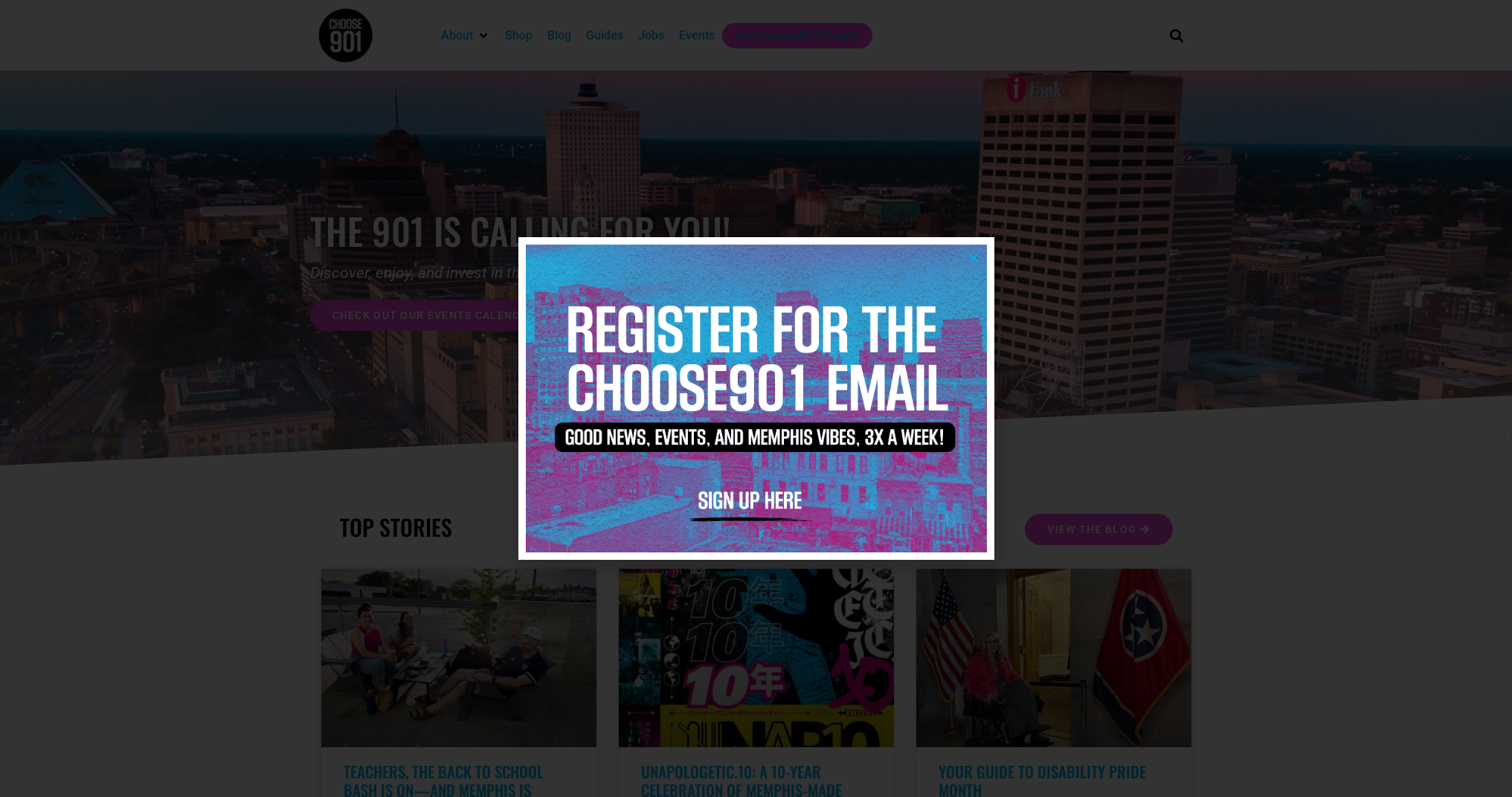
click at [665, 39] on div at bounding box center [756, 398] width 1512 height 797
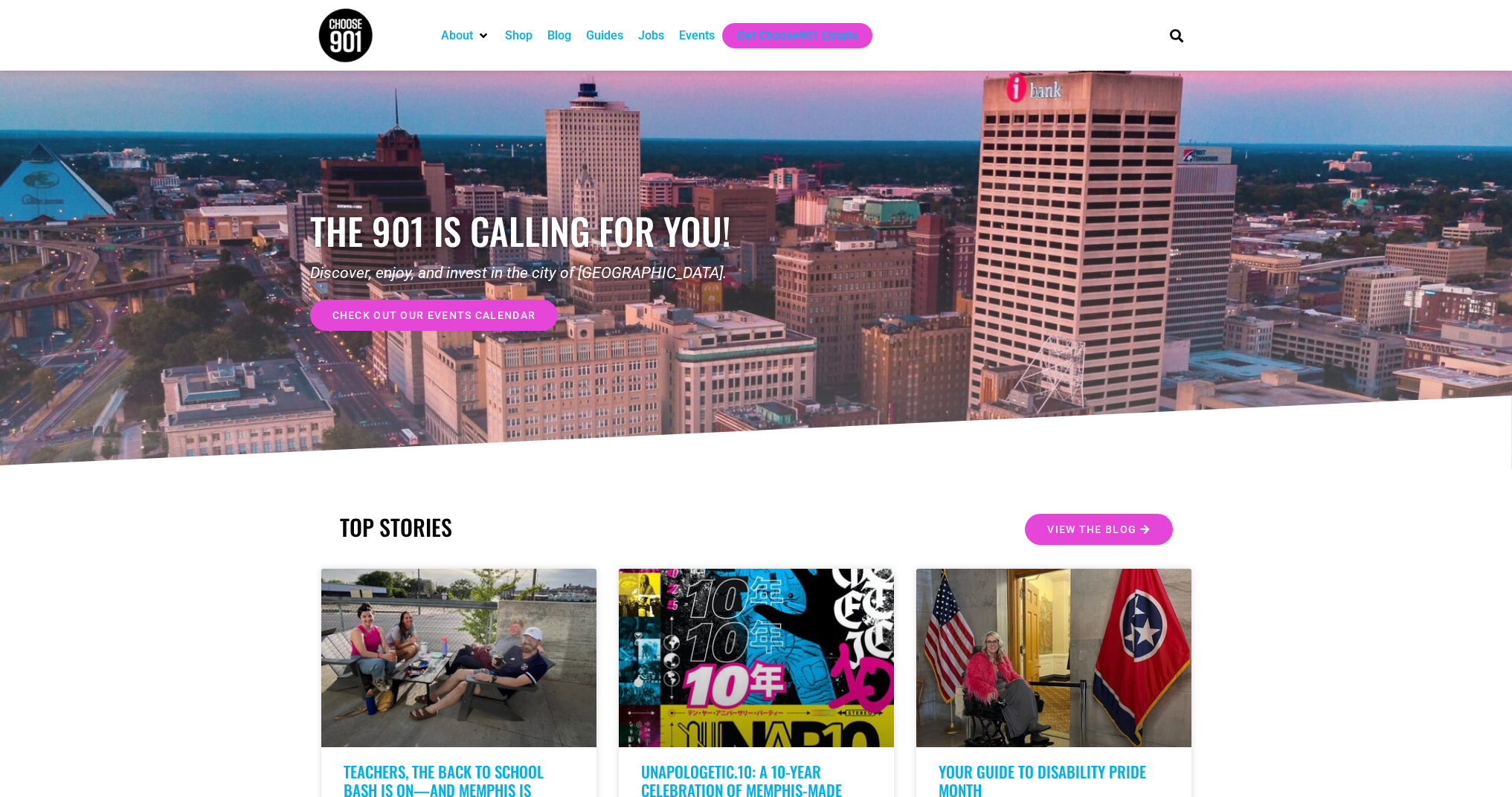
click at [662, 37] on div "Jobs" at bounding box center [651, 35] width 26 height 18
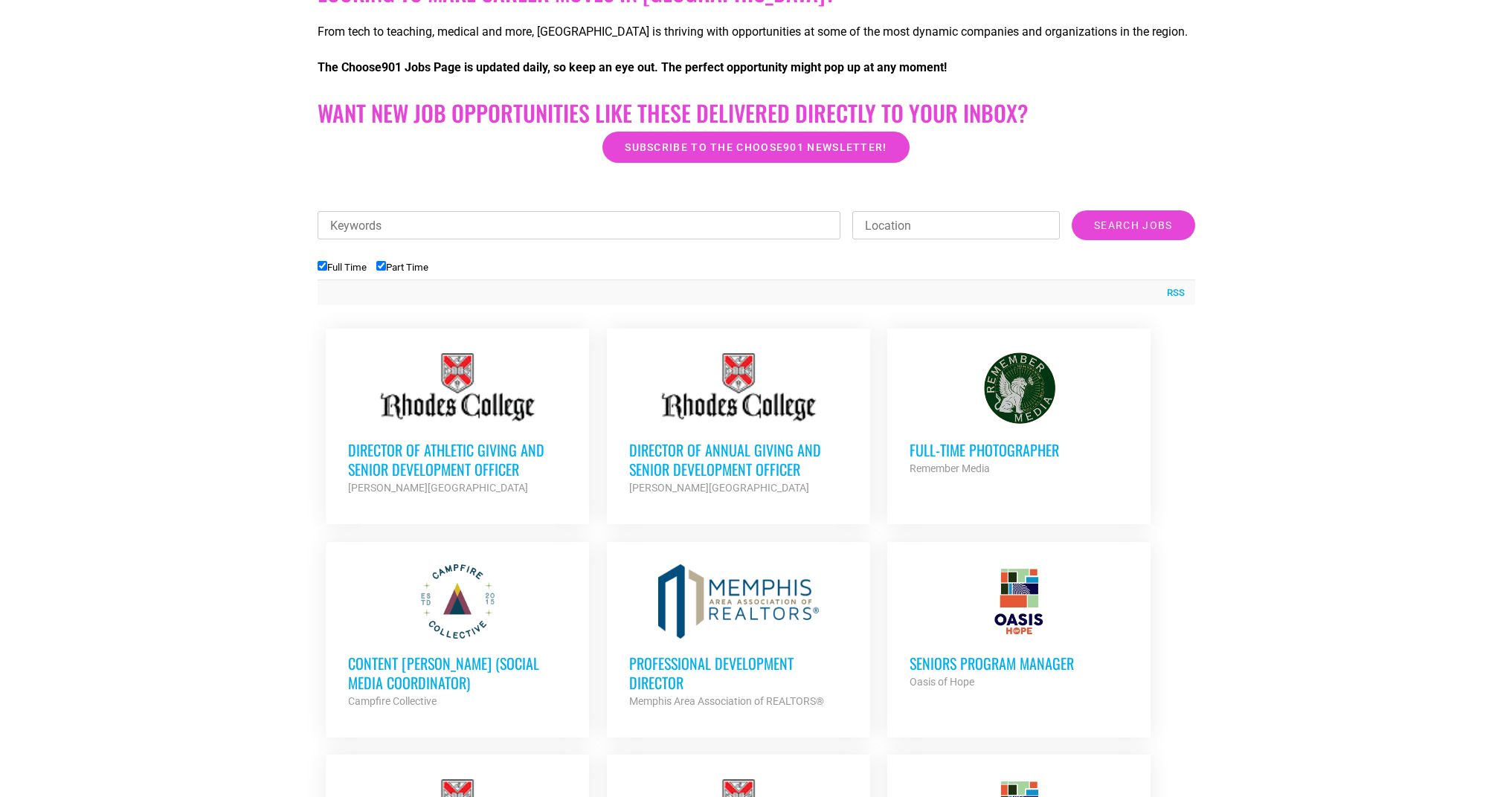
scroll to position [356, 0]
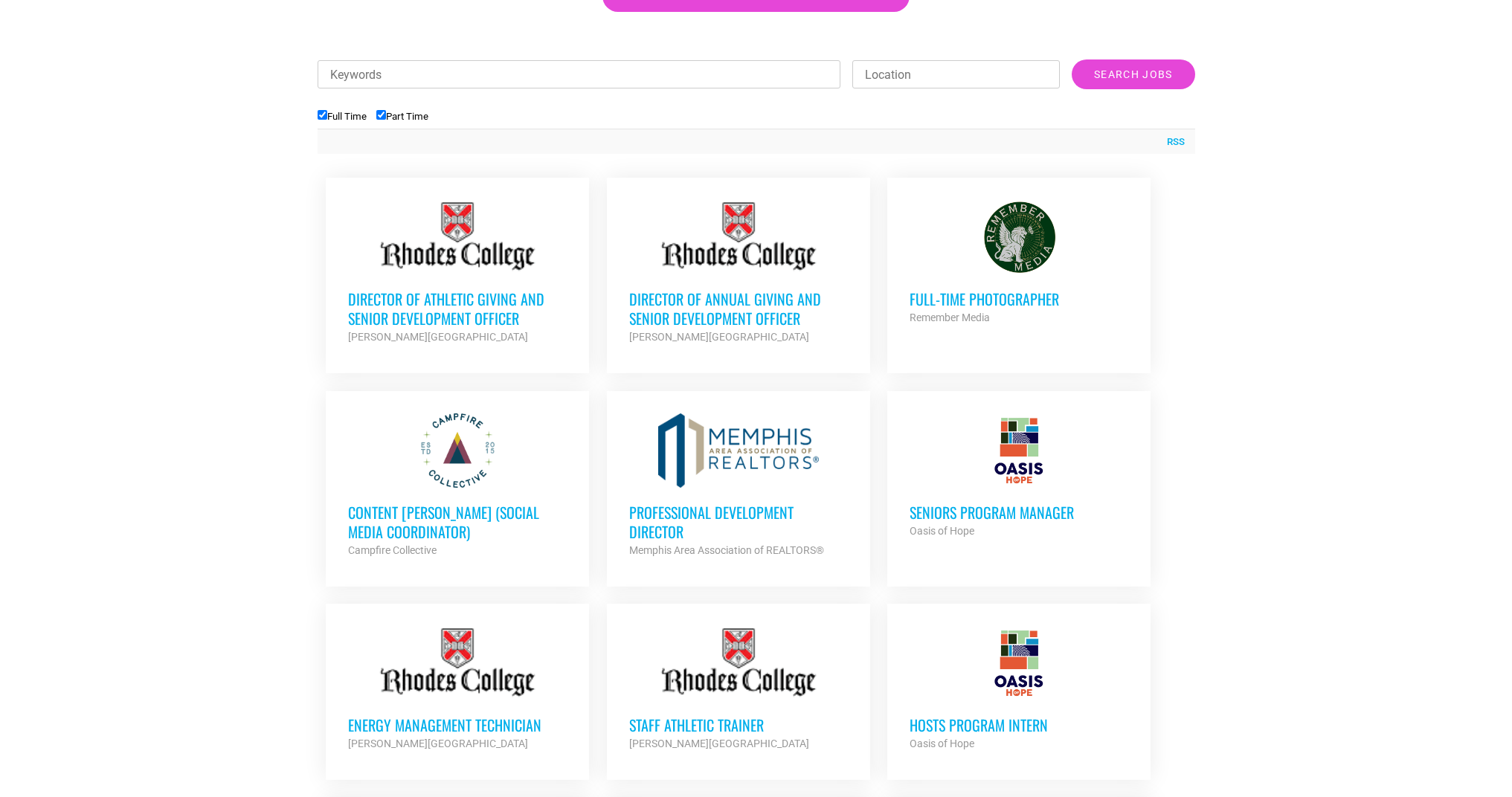
scroll to position [511, 0]
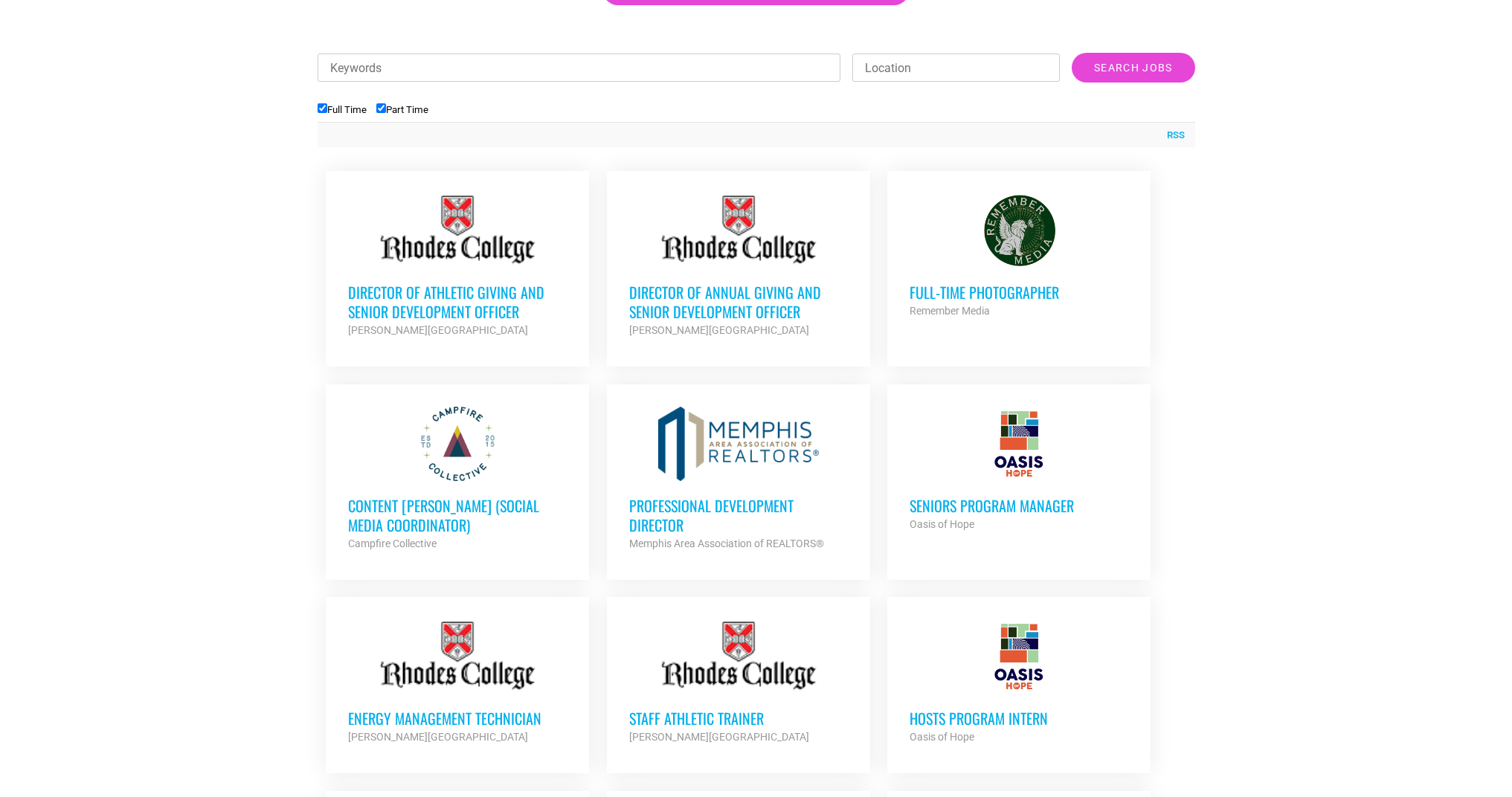
click at [175, 313] on section "Looking to make career moves in Memphis? From tech to teaching, medical and mor…" at bounding box center [756, 741] width 1512 height 1853
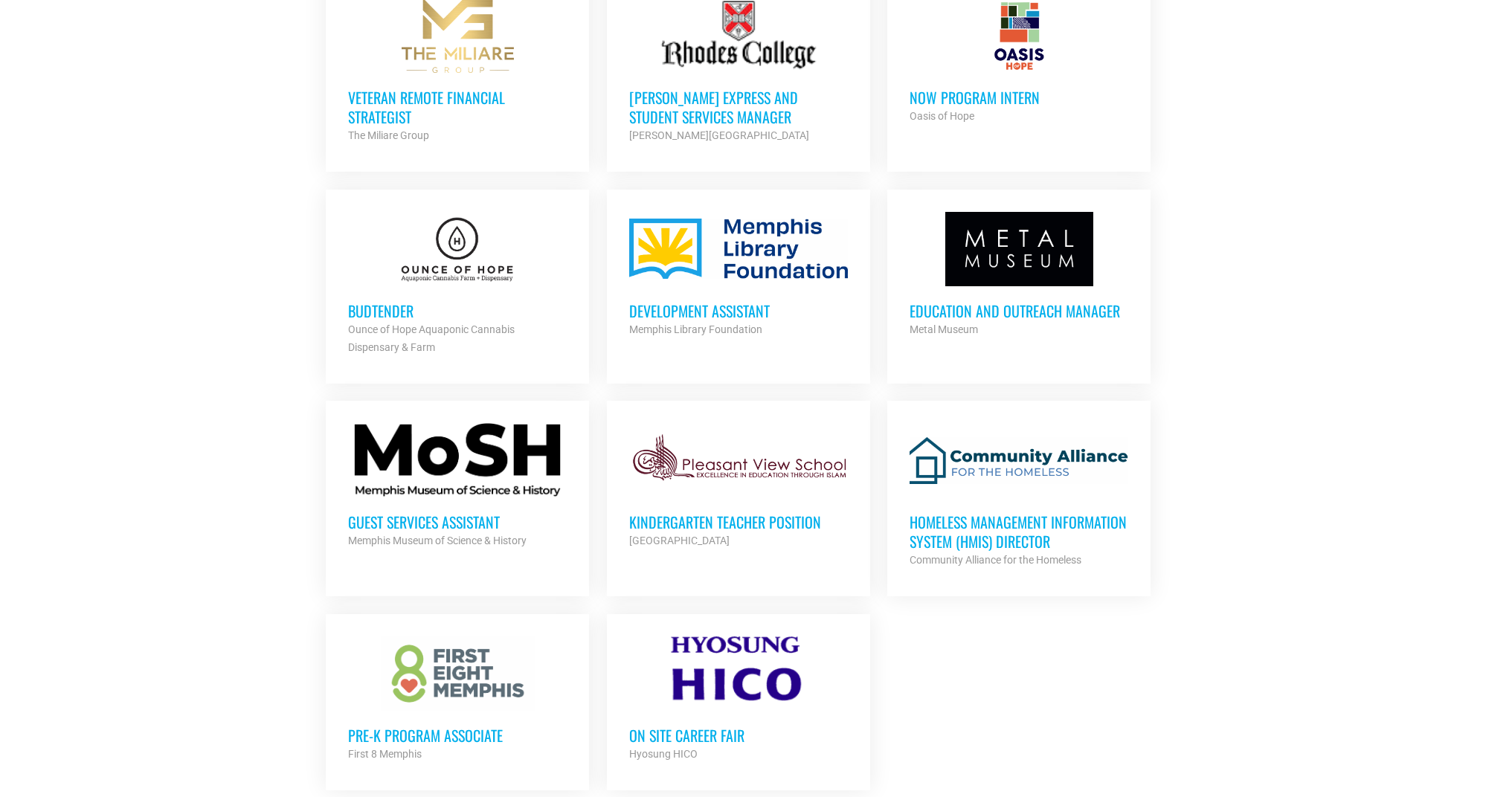
scroll to position [1467, 0]
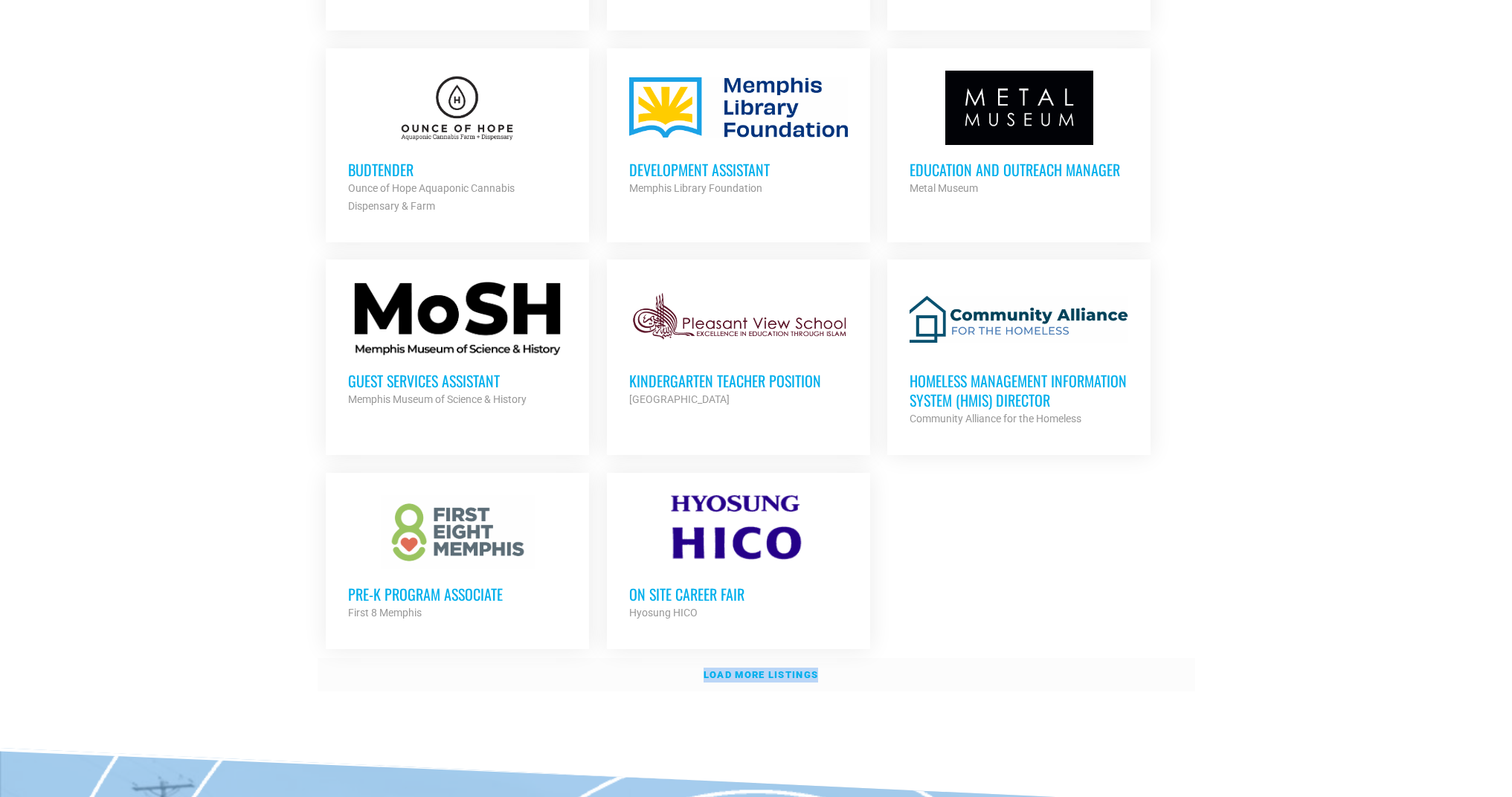
click at [789, 670] on strong "Load more listings" at bounding box center [761, 675] width 114 height 11
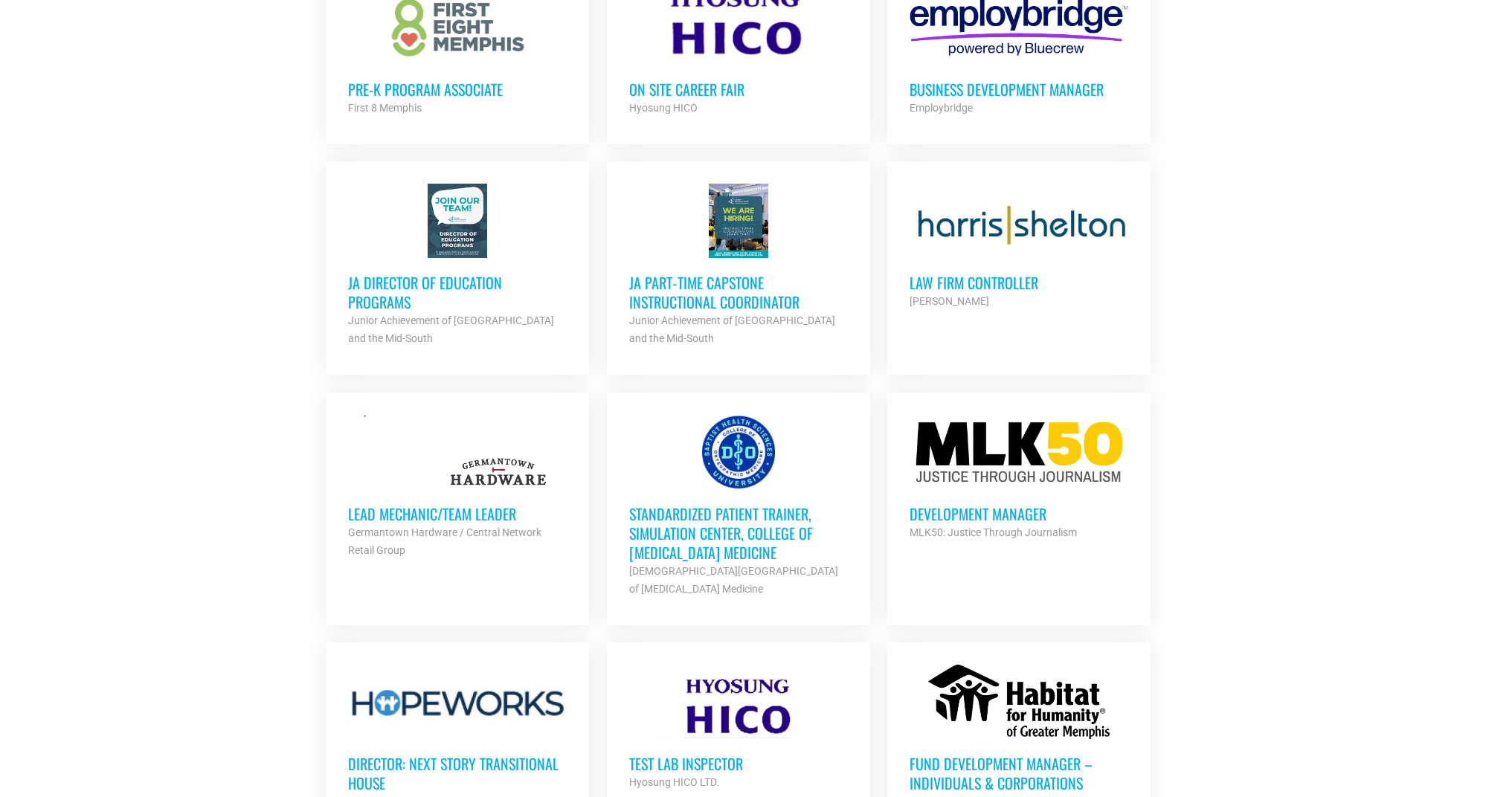
scroll to position [1999, 0]
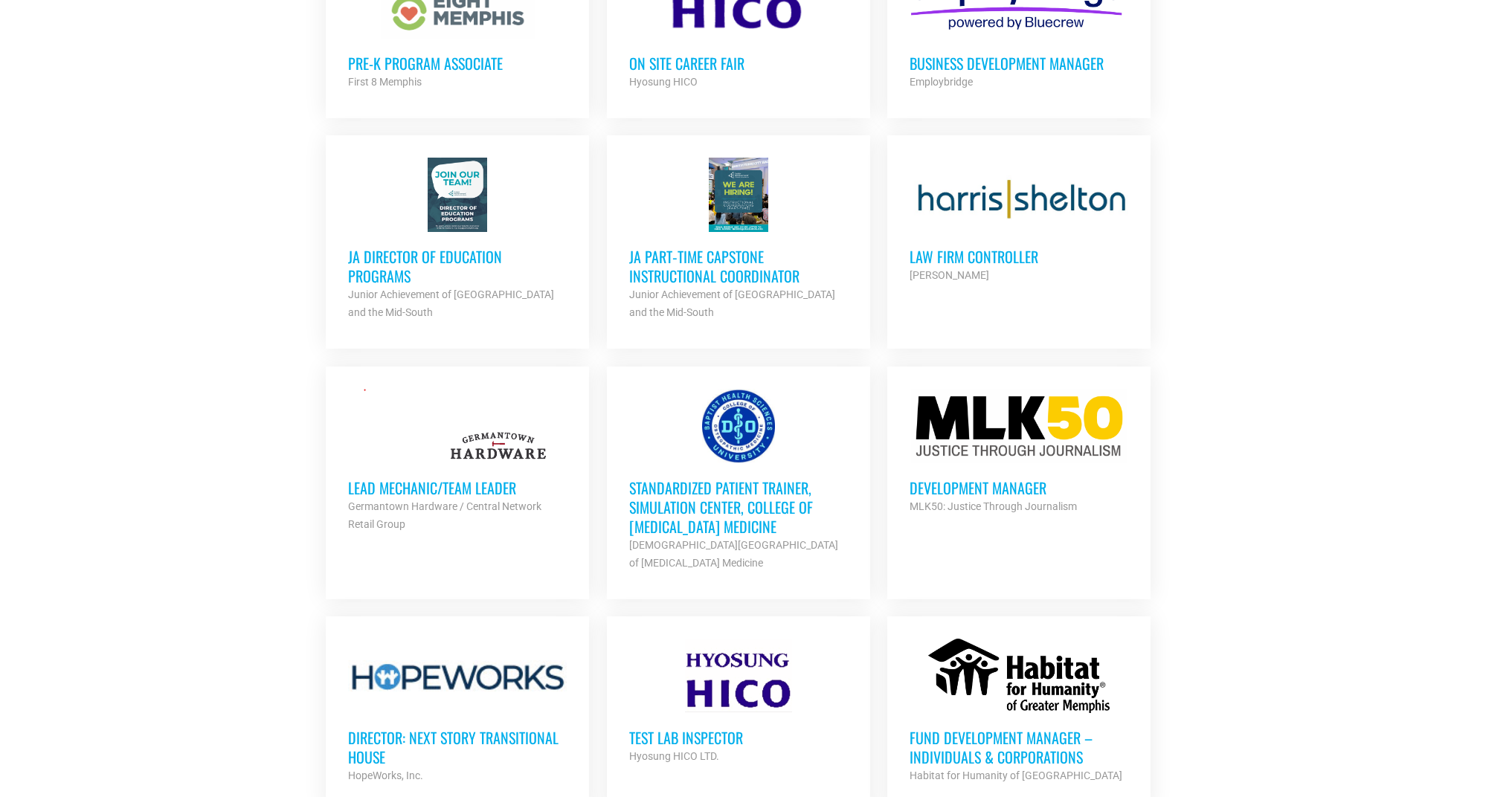
click at [743, 713] on div "Test Lab Inspector Hyosung HICO LTD. Partner Org" at bounding box center [738, 739] width 218 height 52
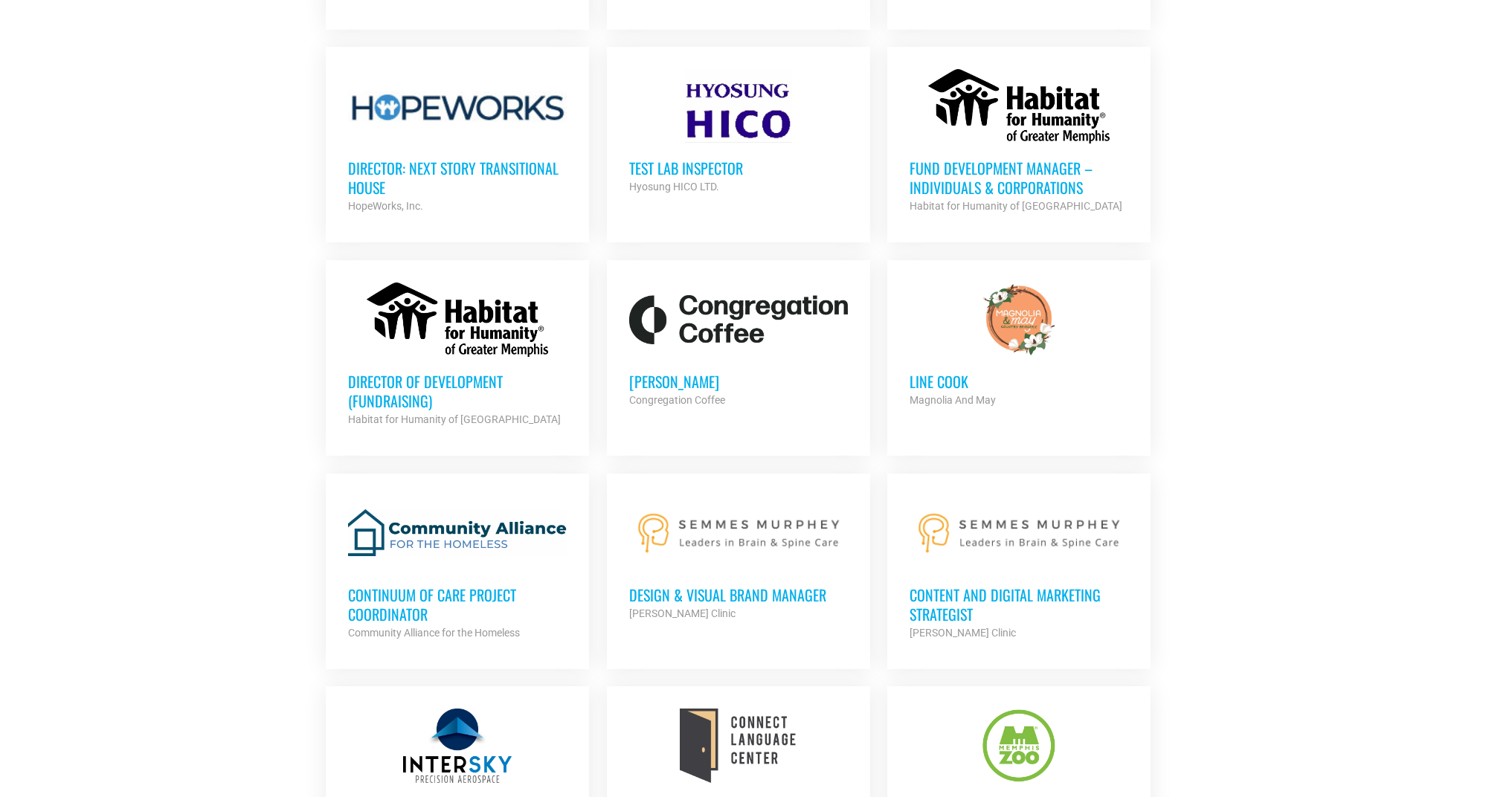
scroll to position [2651, 0]
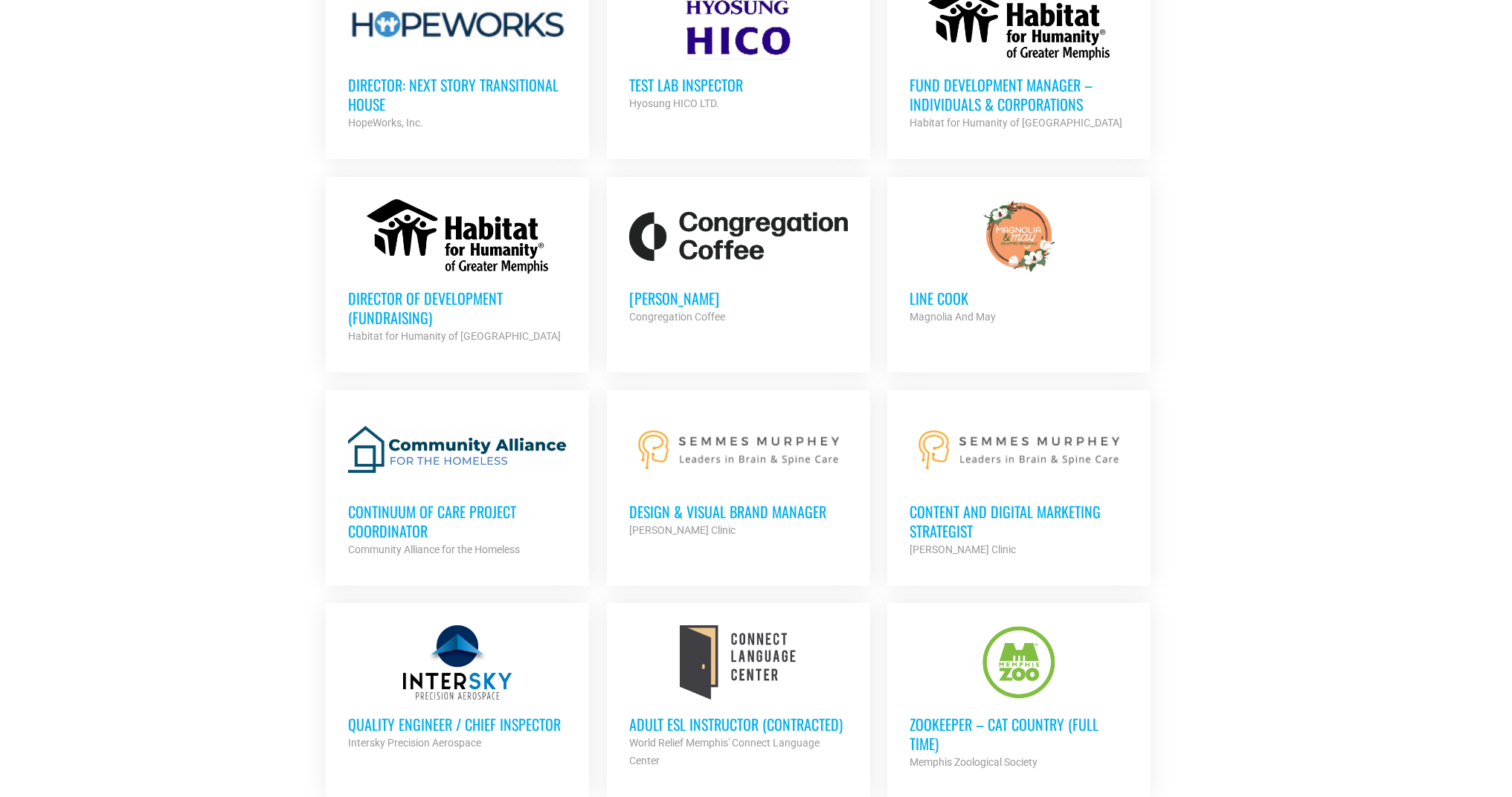
click at [966, 507] on h3 "Content and Digital Marketing Strategist" at bounding box center [1019, 521] width 218 height 39
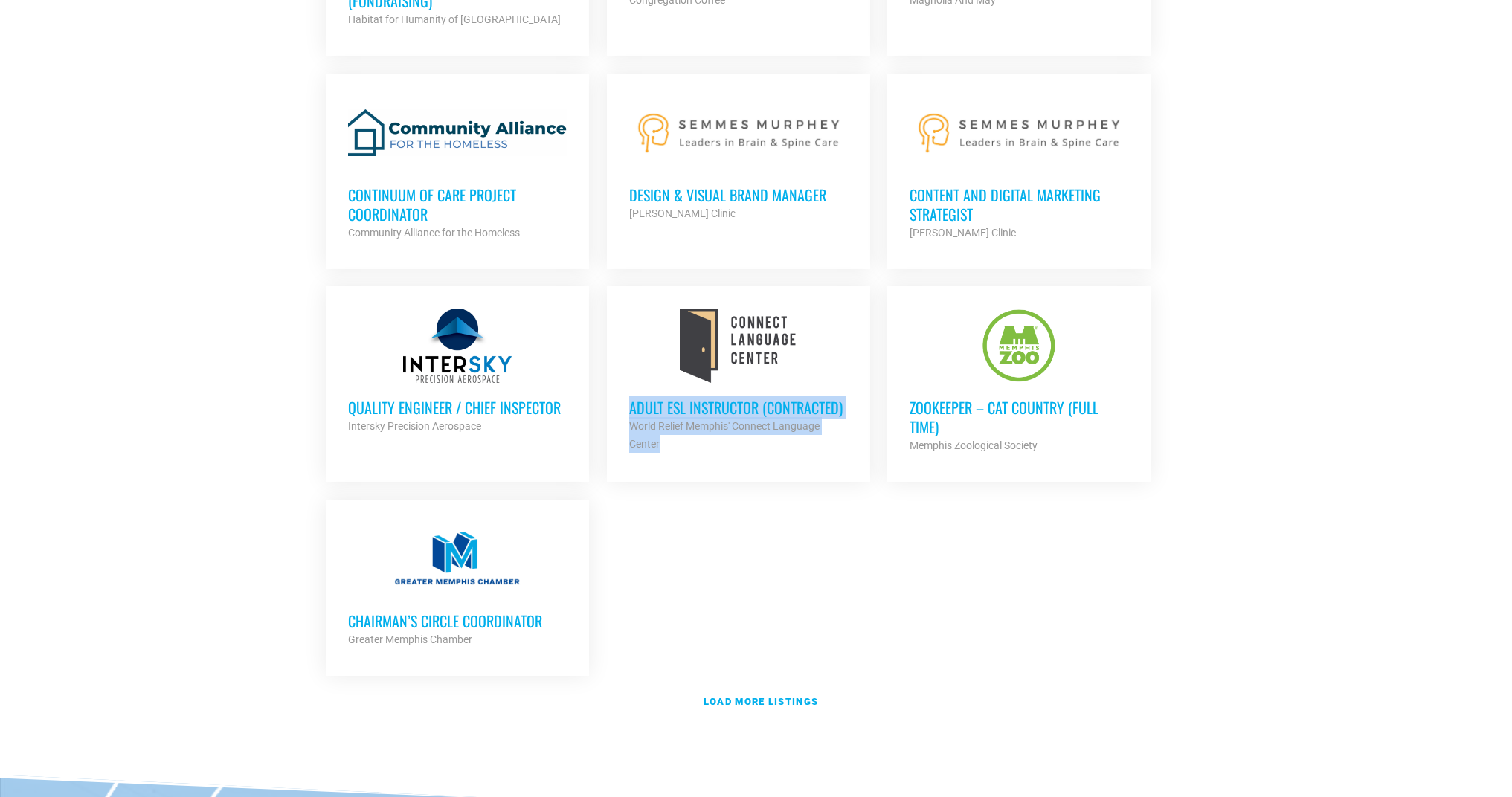
scroll to position [2971, 0]
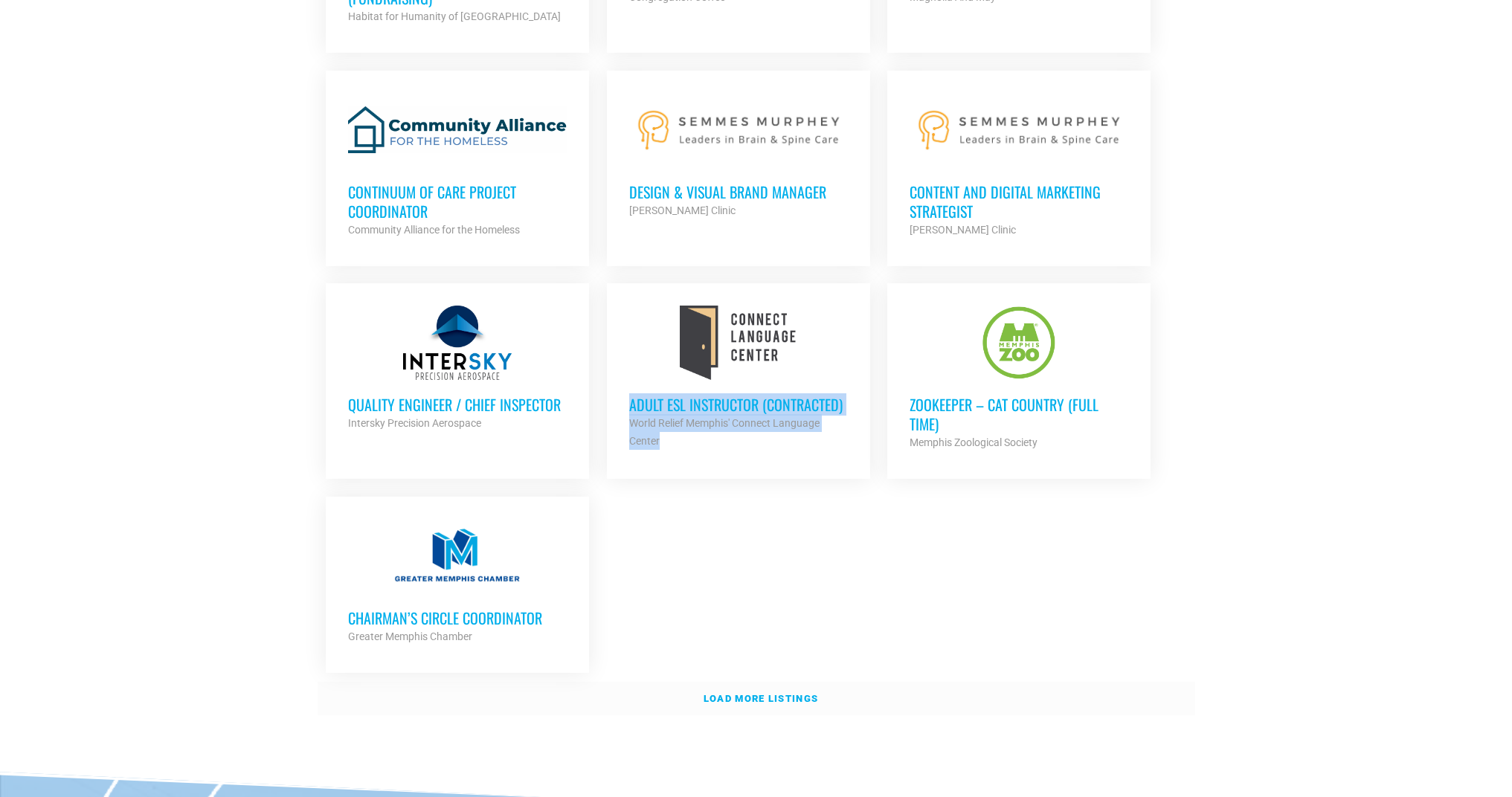
click at [782, 682] on link "Load more listings" at bounding box center [756, 699] width 878 height 34
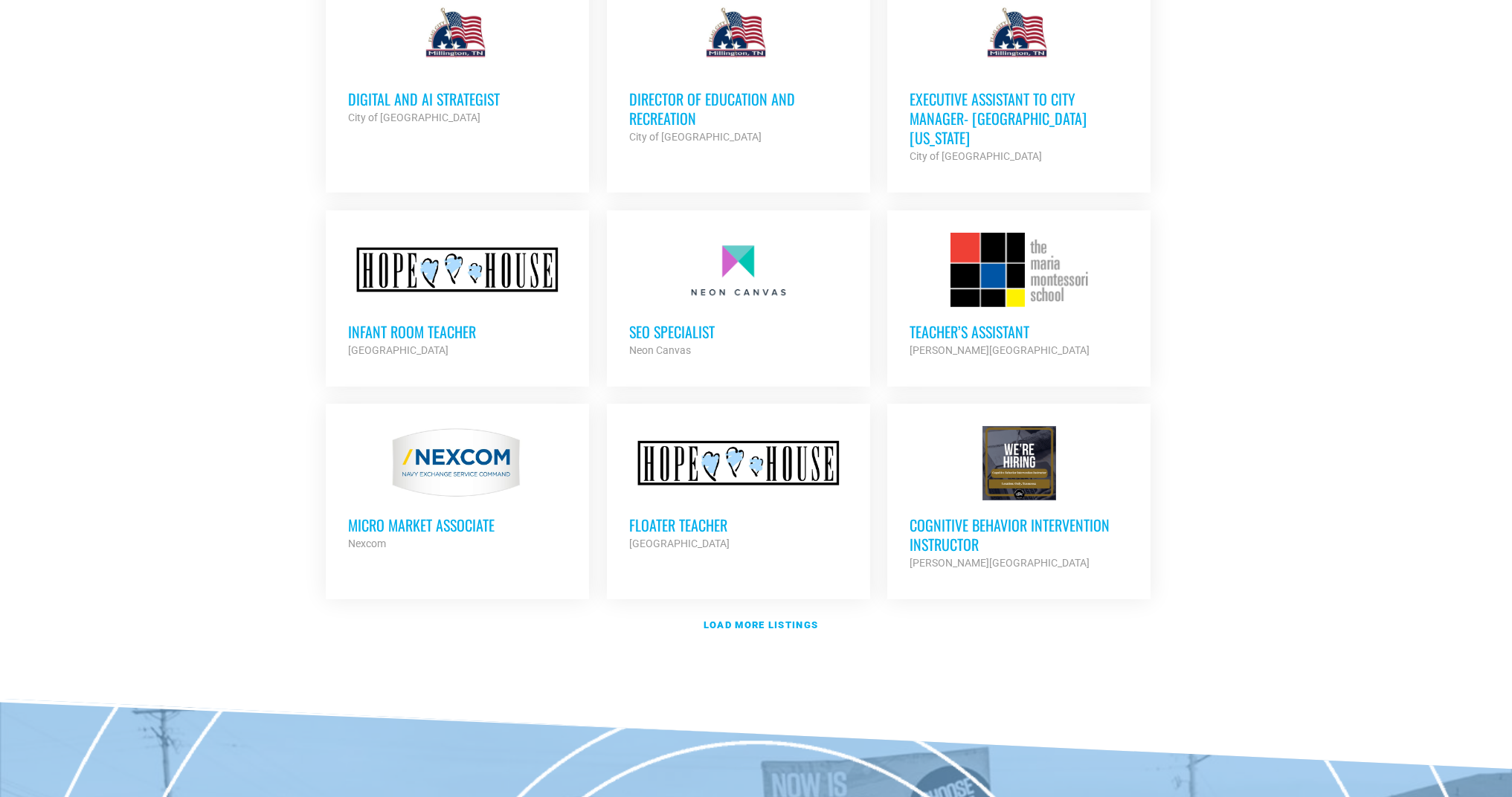
scroll to position [4505, 0]
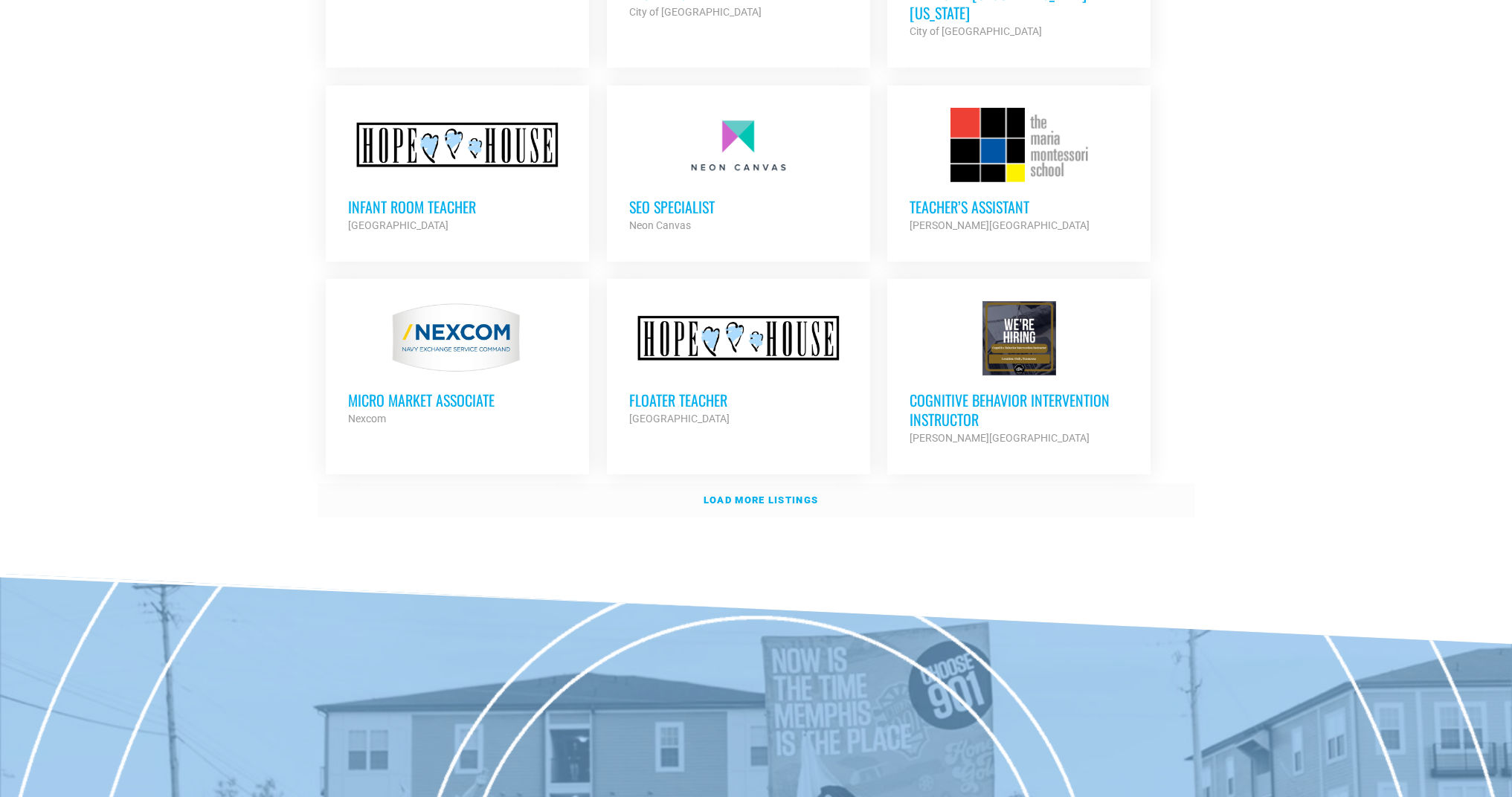
click at [775, 495] on strong "Load more listings" at bounding box center [761, 500] width 114 height 11
click at [805, 495] on strong "Load more listings" at bounding box center [761, 500] width 114 height 11
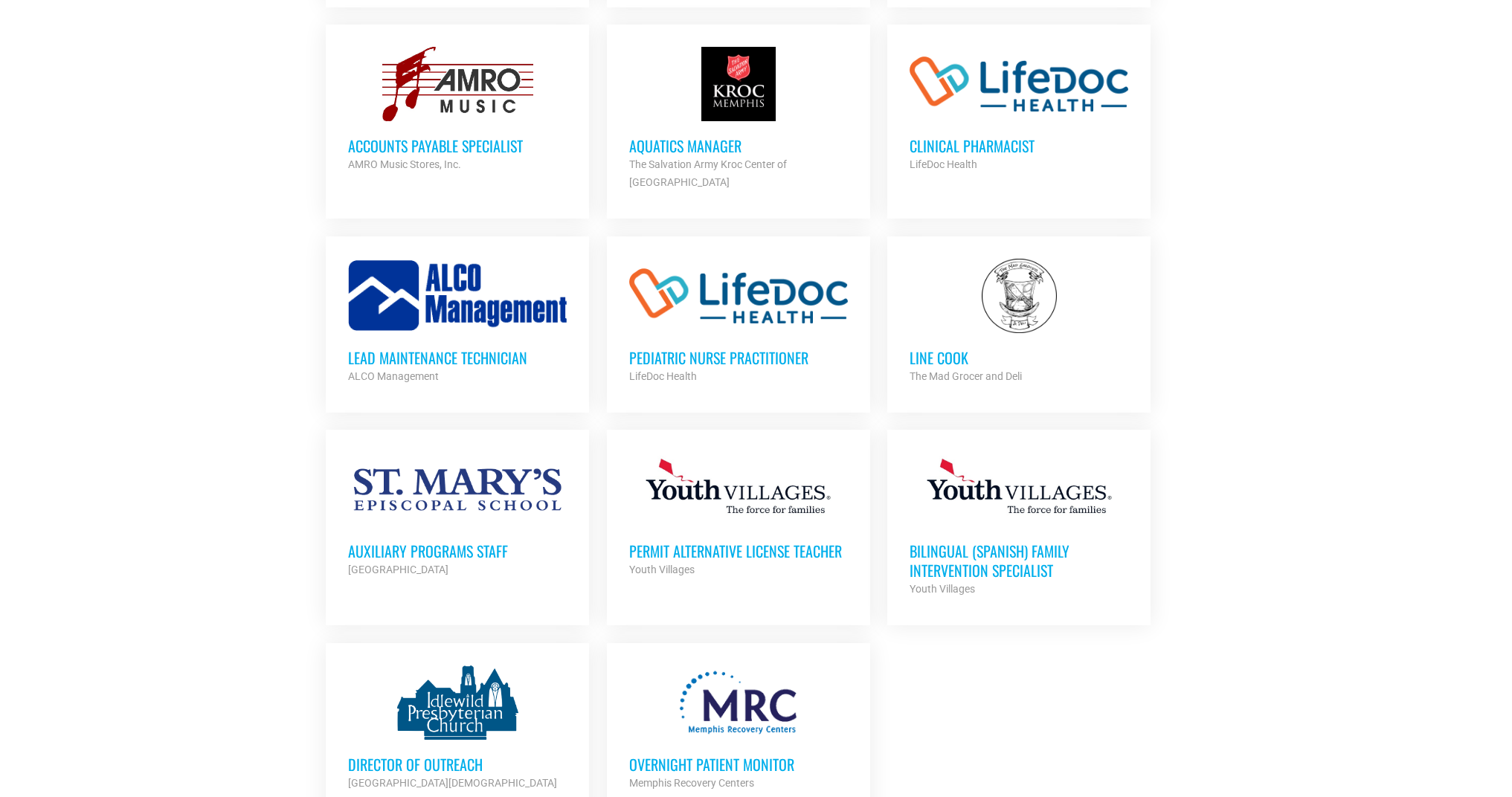
scroll to position [5402, 0]
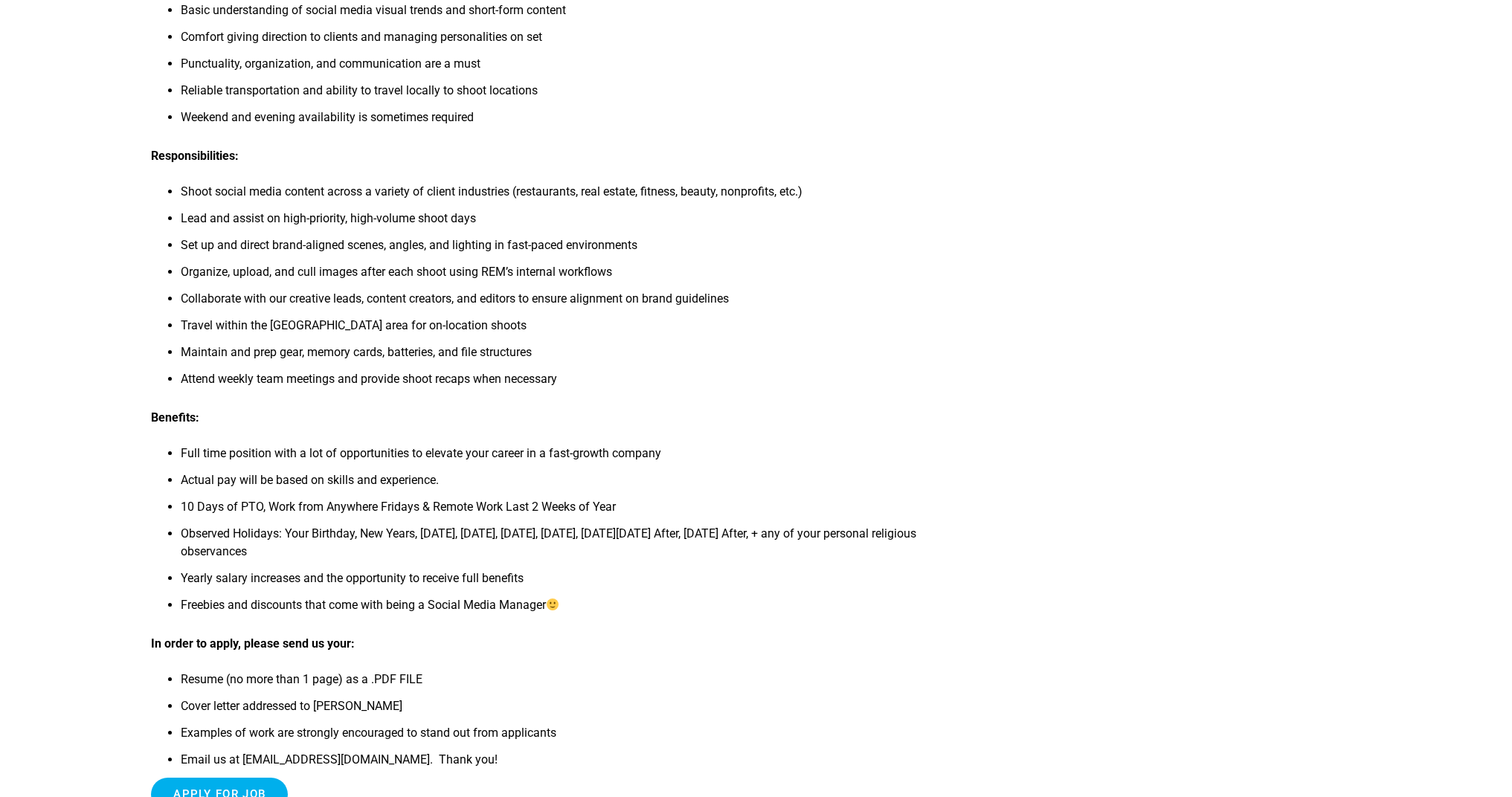
scroll to position [46, 0]
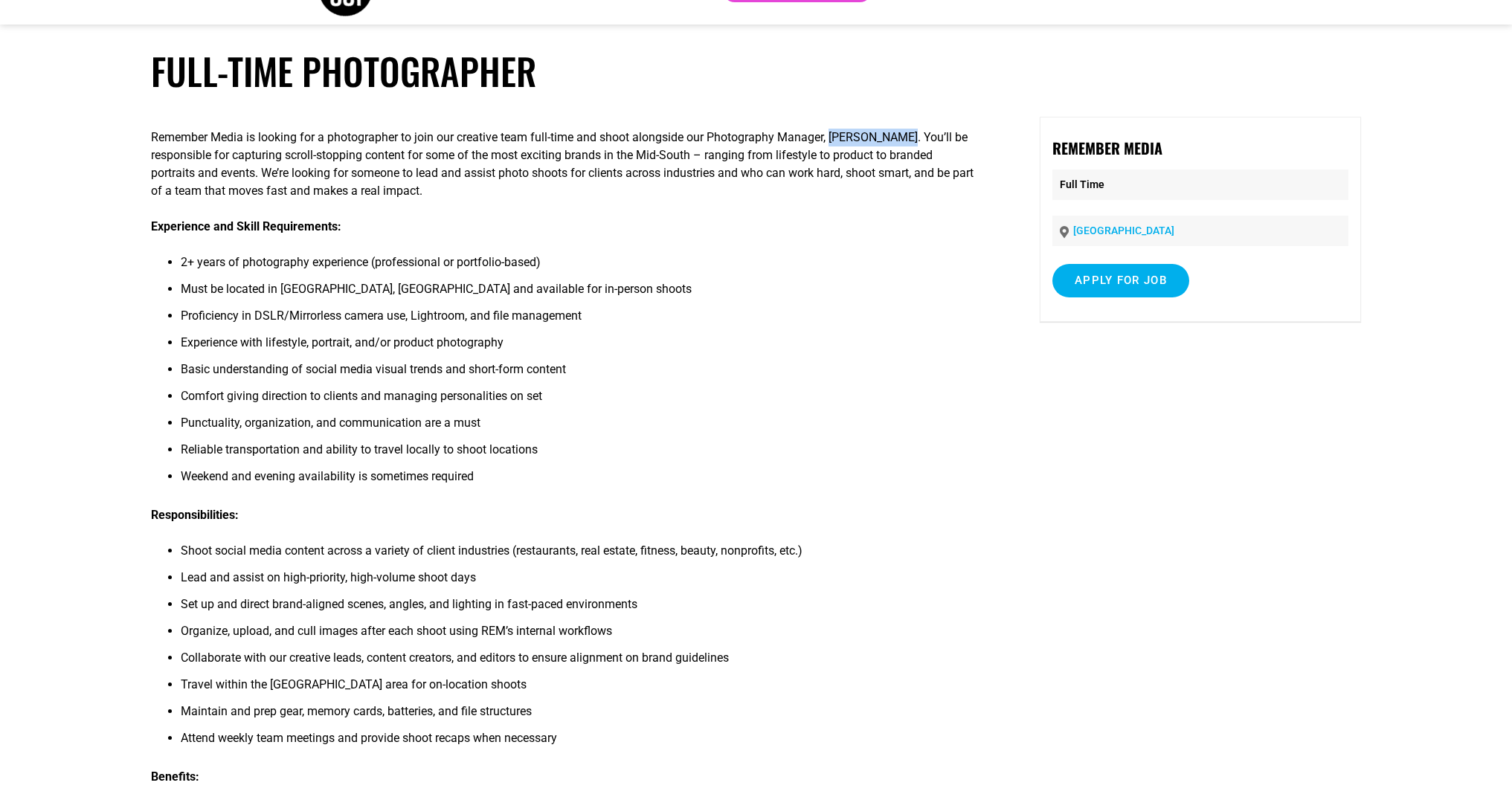
drag, startPoint x: 929, startPoint y: 135, endPoint x: 846, endPoint y: 133, distance: 83.0
click at [846, 133] on p "Remember Media is looking for a photographer to join our creative team full-tim…" at bounding box center [564, 164] width 828 height 72
click at [728, 252] on div "Remember Media is looking for a photographer to join our creative team full-tim…" at bounding box center [564, 650] width 828 height 1065
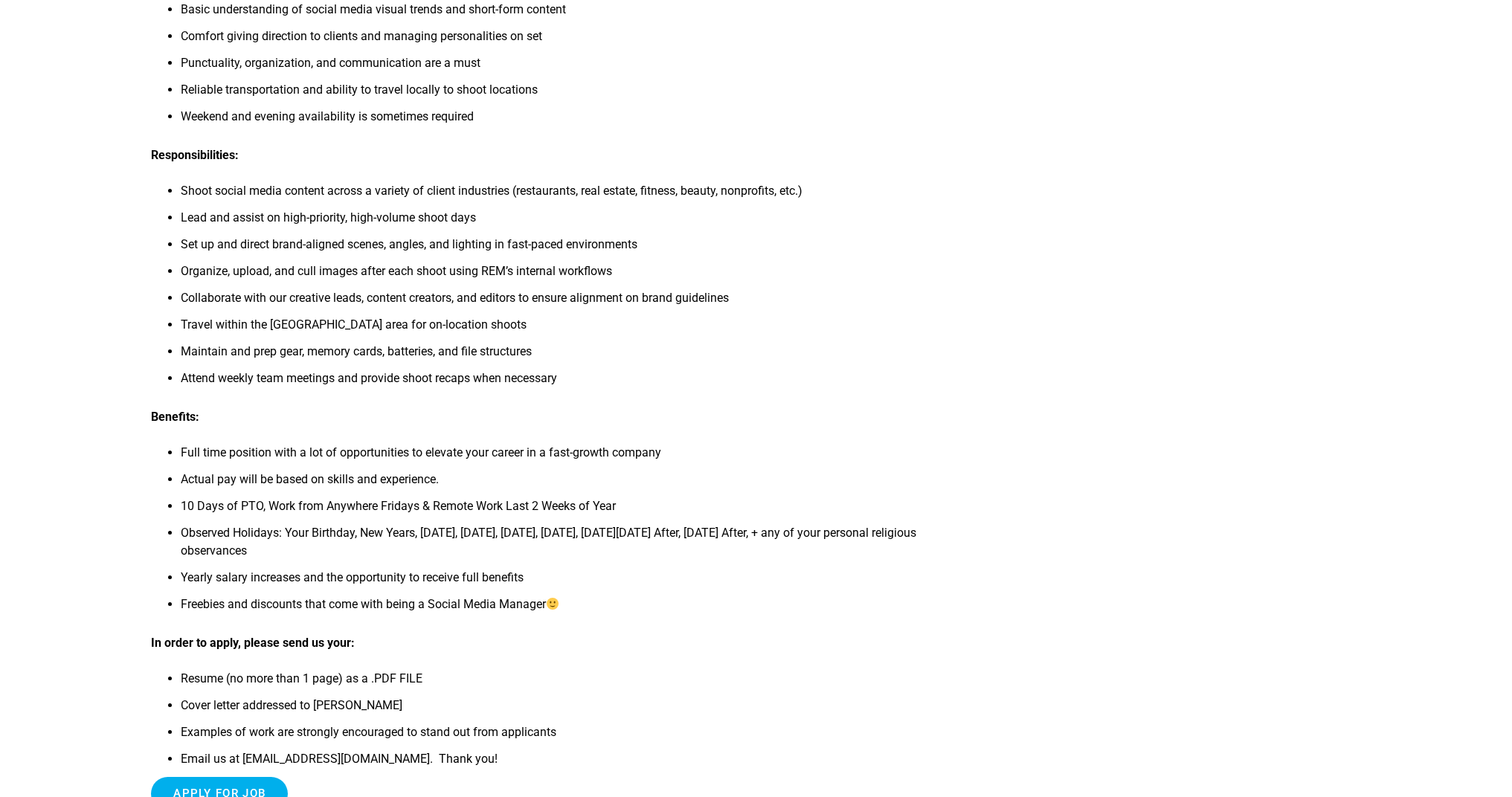
scroll to position [687, 0]
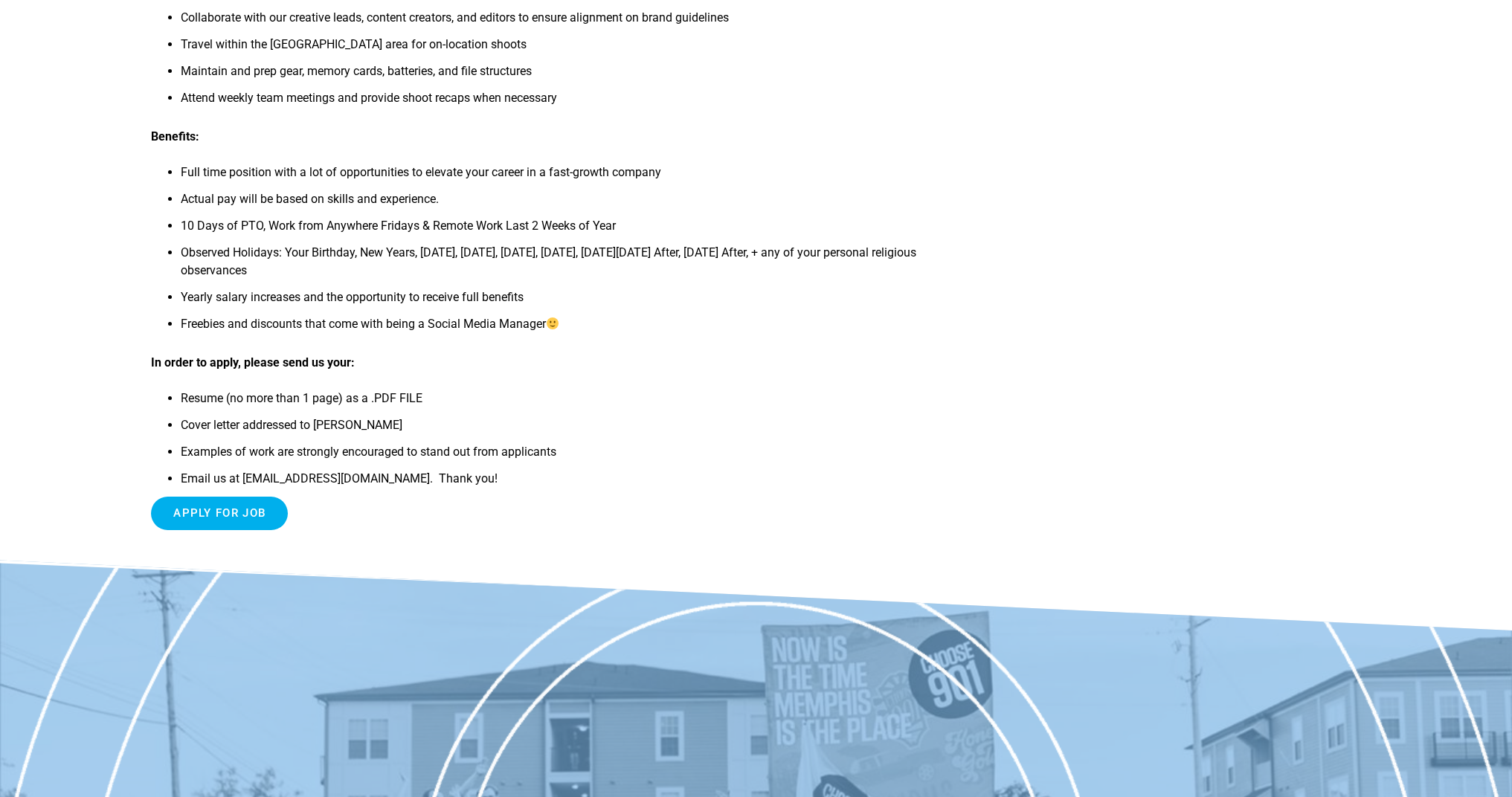
click at [473, 261] on li "Observed Holidays: Your Birthday, New Years, Memorial Day, Juneteenth, 4th of J…" at bounding box center [579, 266] width 798 height 44
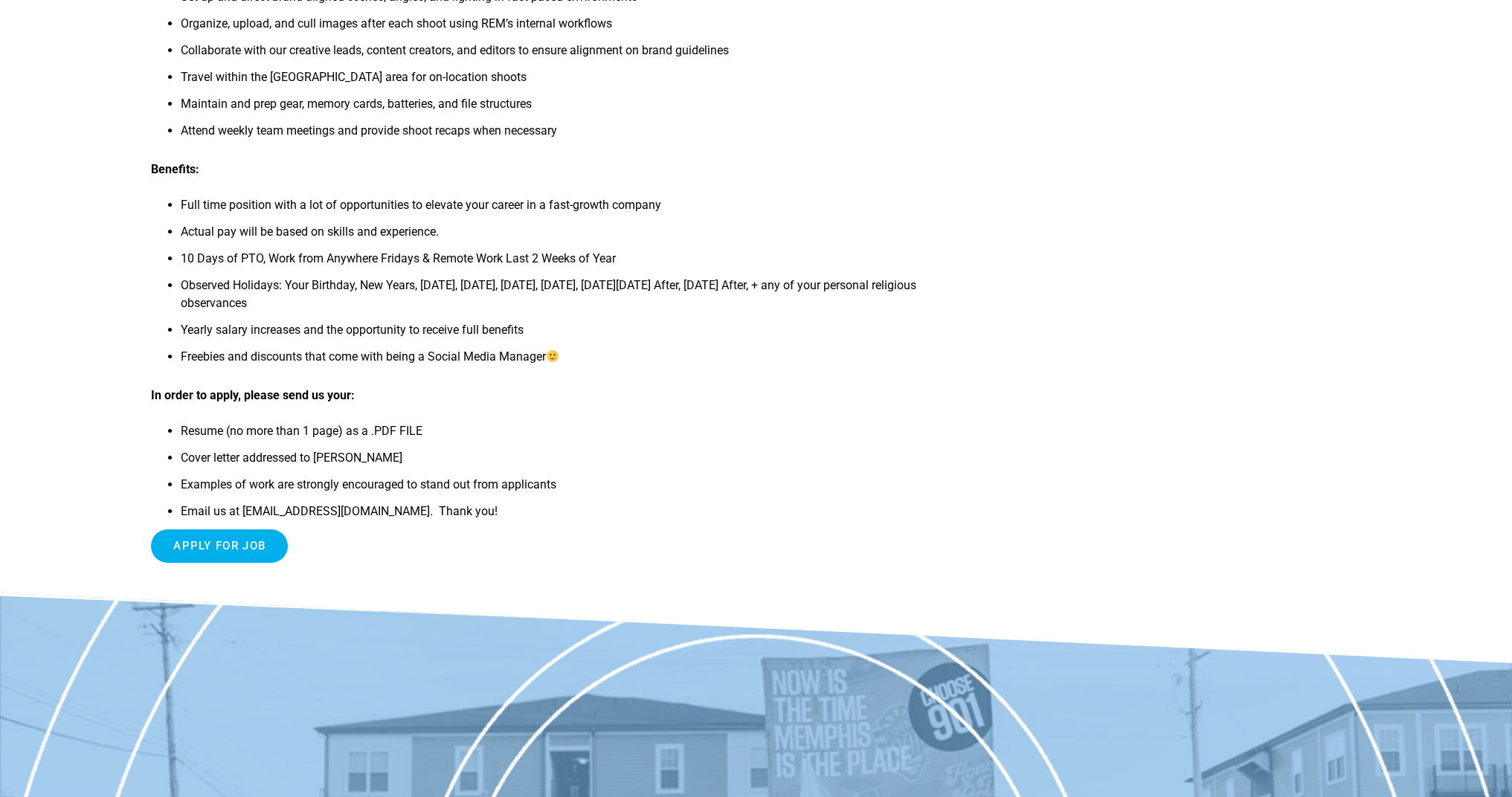
scroll to position [0, 0]
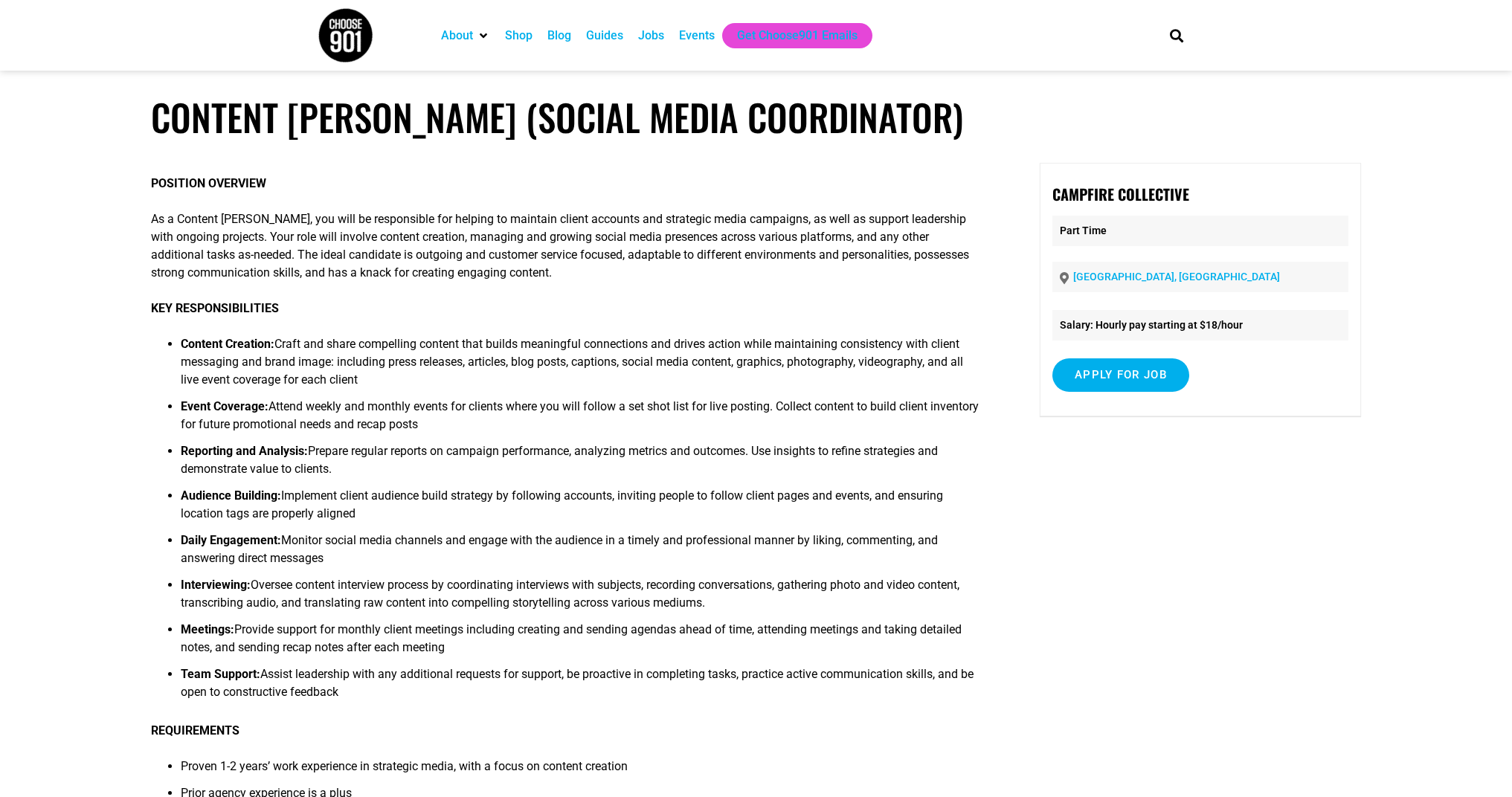
scroll to position [91, 0]
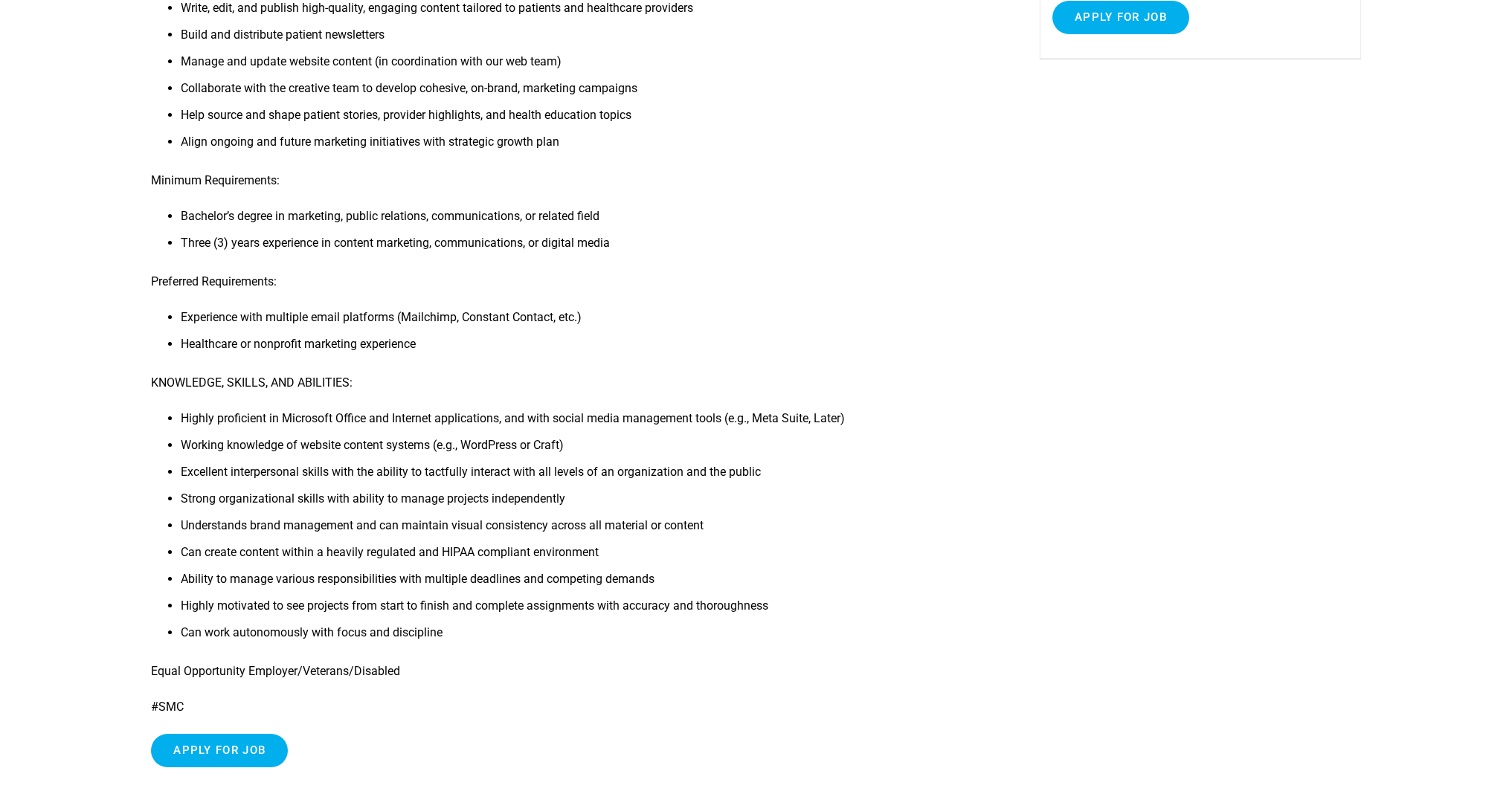
scroll to position [313, 0]
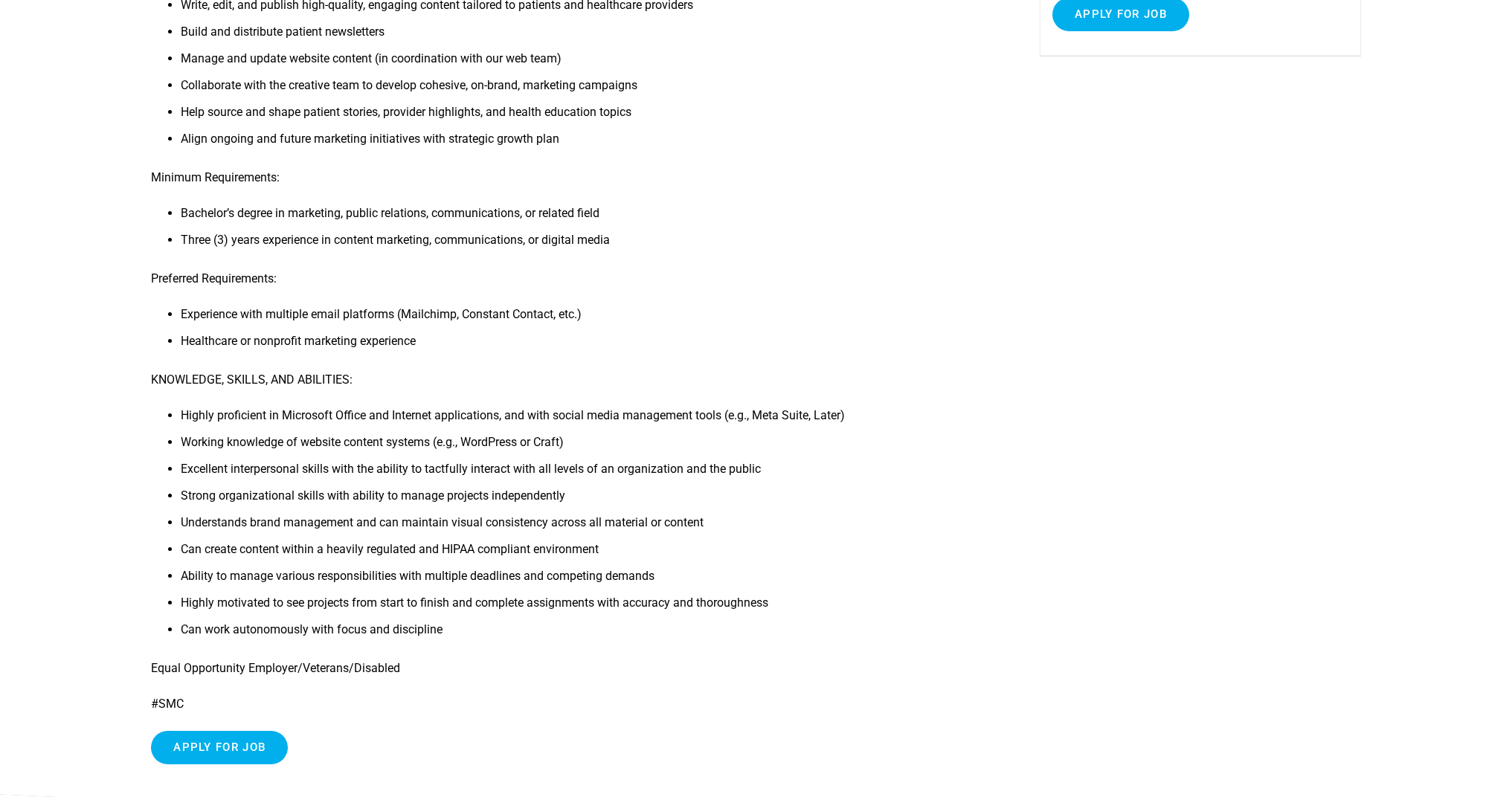
drag, startPoint x: 226, startPoint y: 747, endPoint x: 235, endPoint y: 728, distance: 21.0
click at [226, 747] on input "Apply for job" at bounding box center [219, 748] width 137 height 34
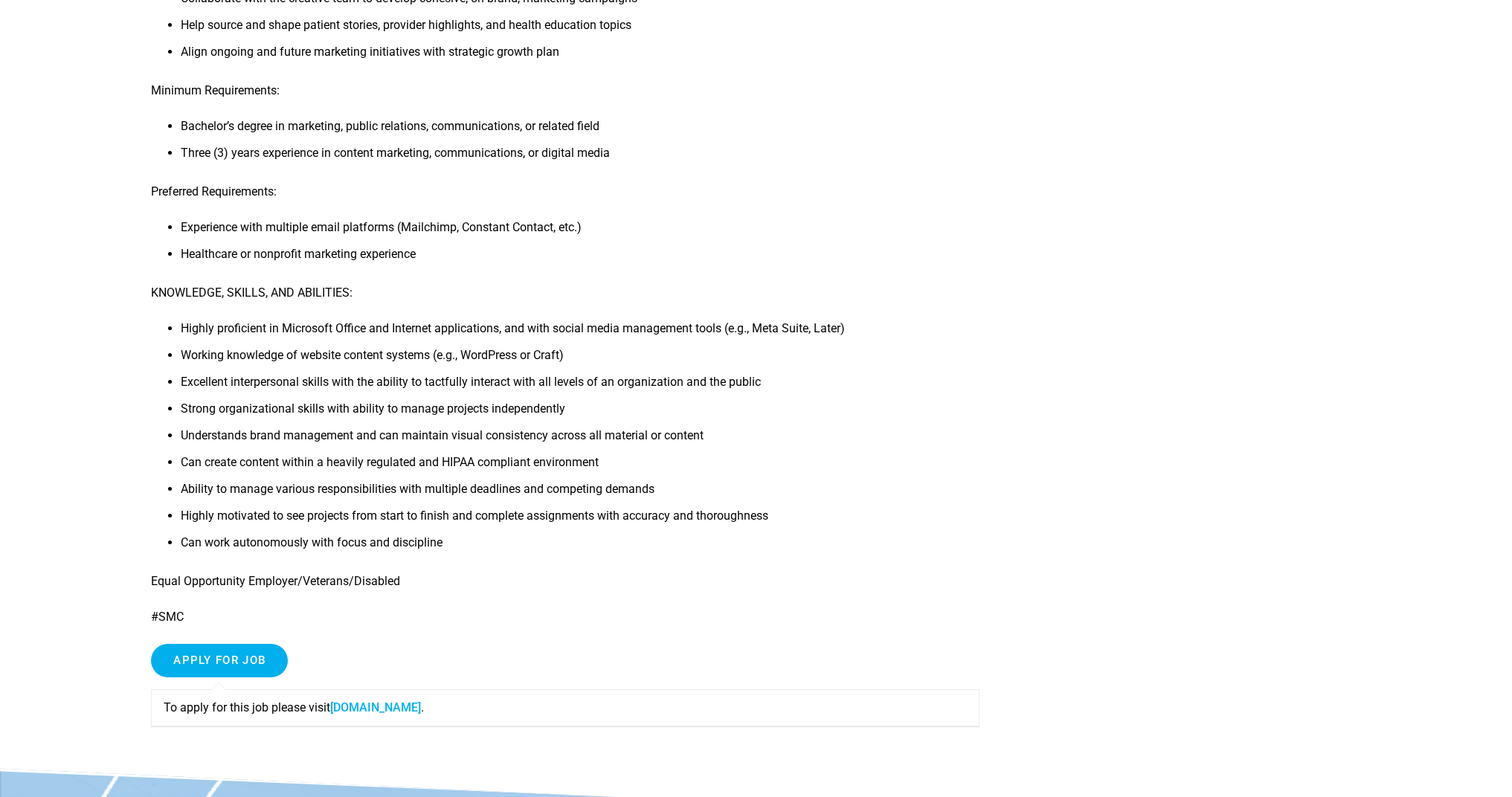
scroll to position [415, 0]
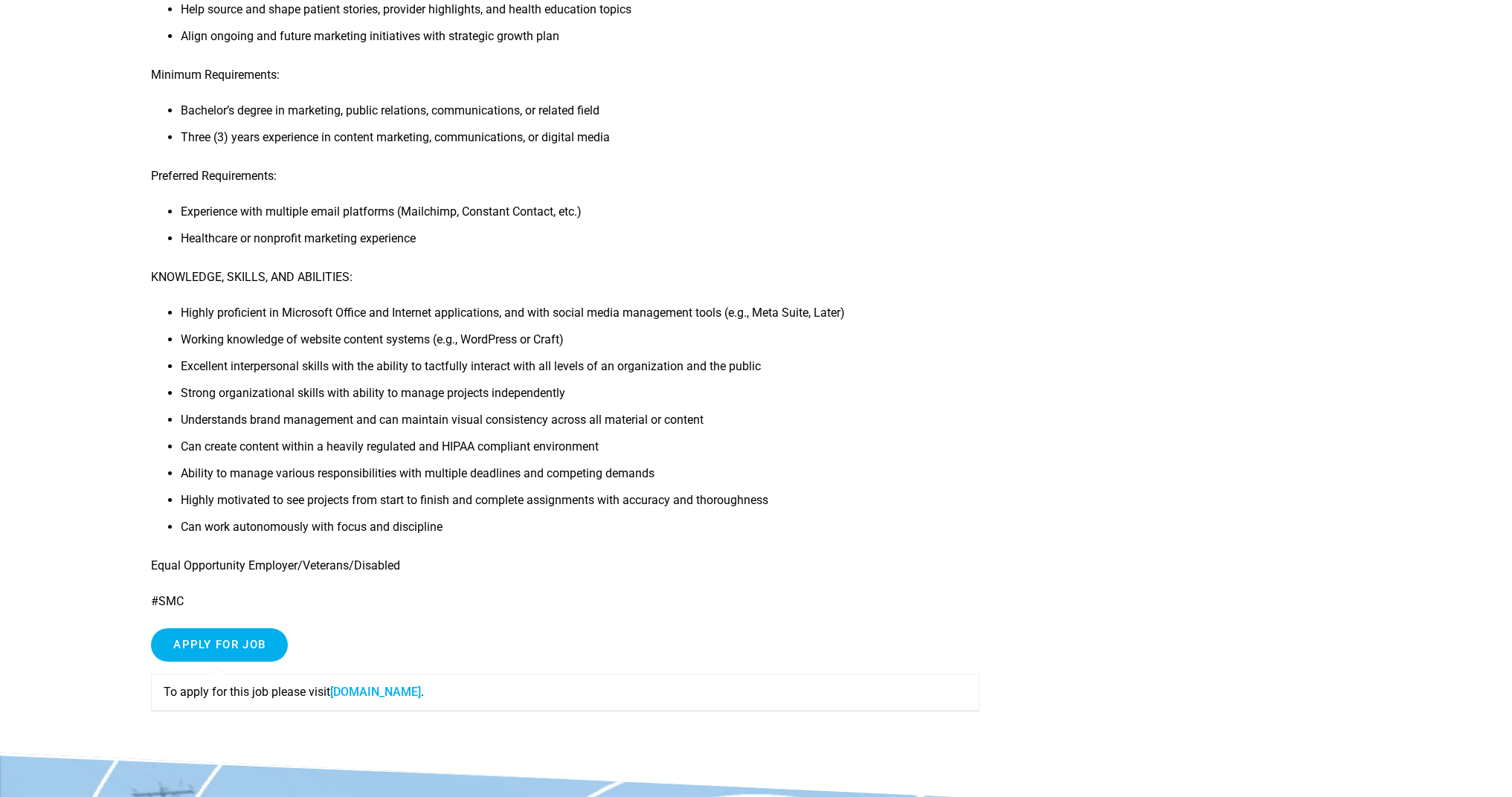
click at [421, 697] on link "recruiting.paylocity.com" at bounding box center [376, 692] width 91 height 15
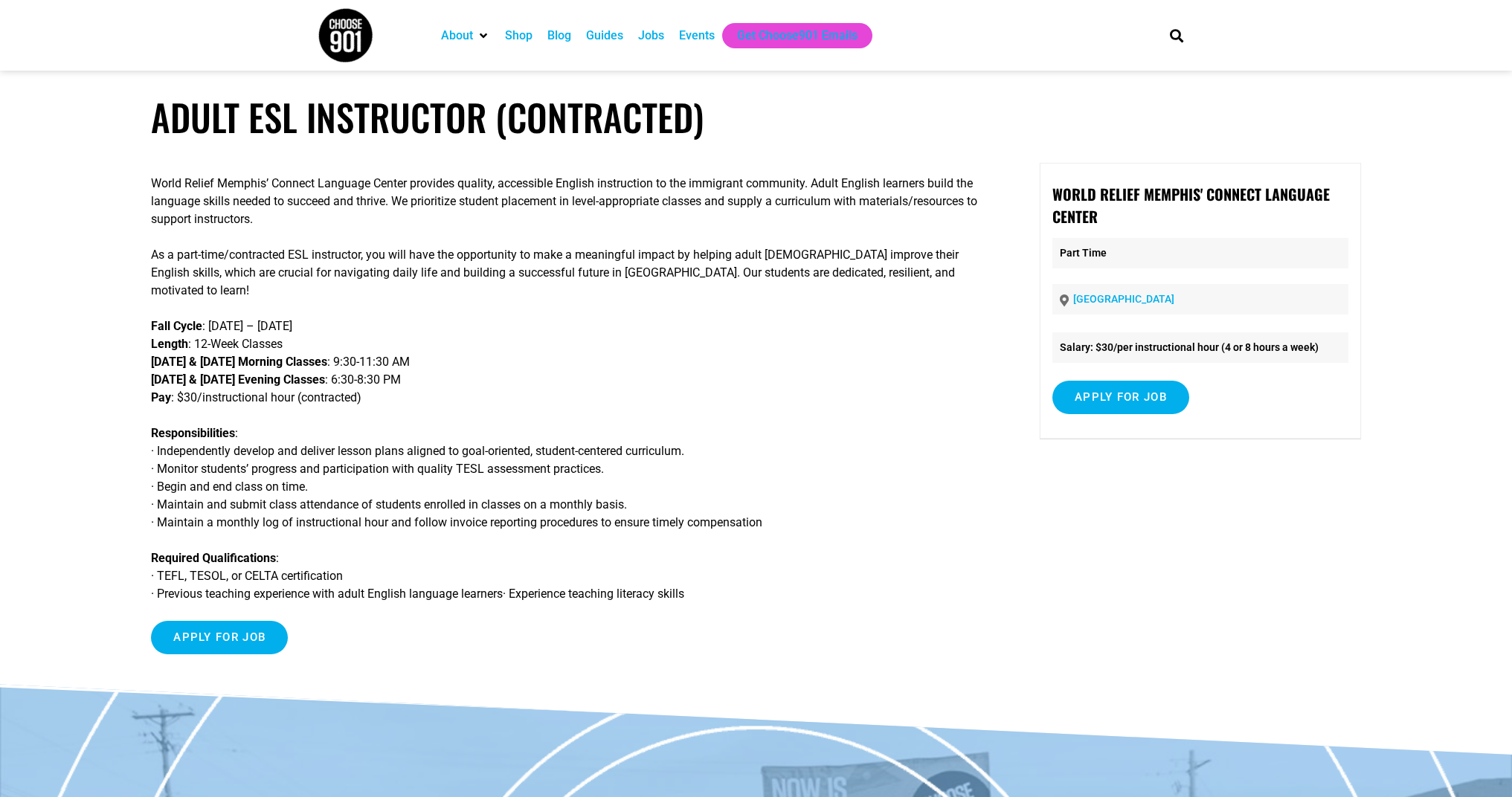
click at [660, 326] on p "Fall Cycle : [DATE] – [DATE] Length : 12-Week Classes [DATE] & [DATE] Morning C…" at bounding box center [564, 362] width 828 height 89
click at [448, 381] on p "Fall Cycle : [DATE] – [DATE] Length : 12-Week Classes [DATE] & [DATE] Morning C…" at bounding box center [564, 362] width 828 height 89
click at [254, 650] on input "Apply for job" at bounding box center [219, 638] width 137 height 34
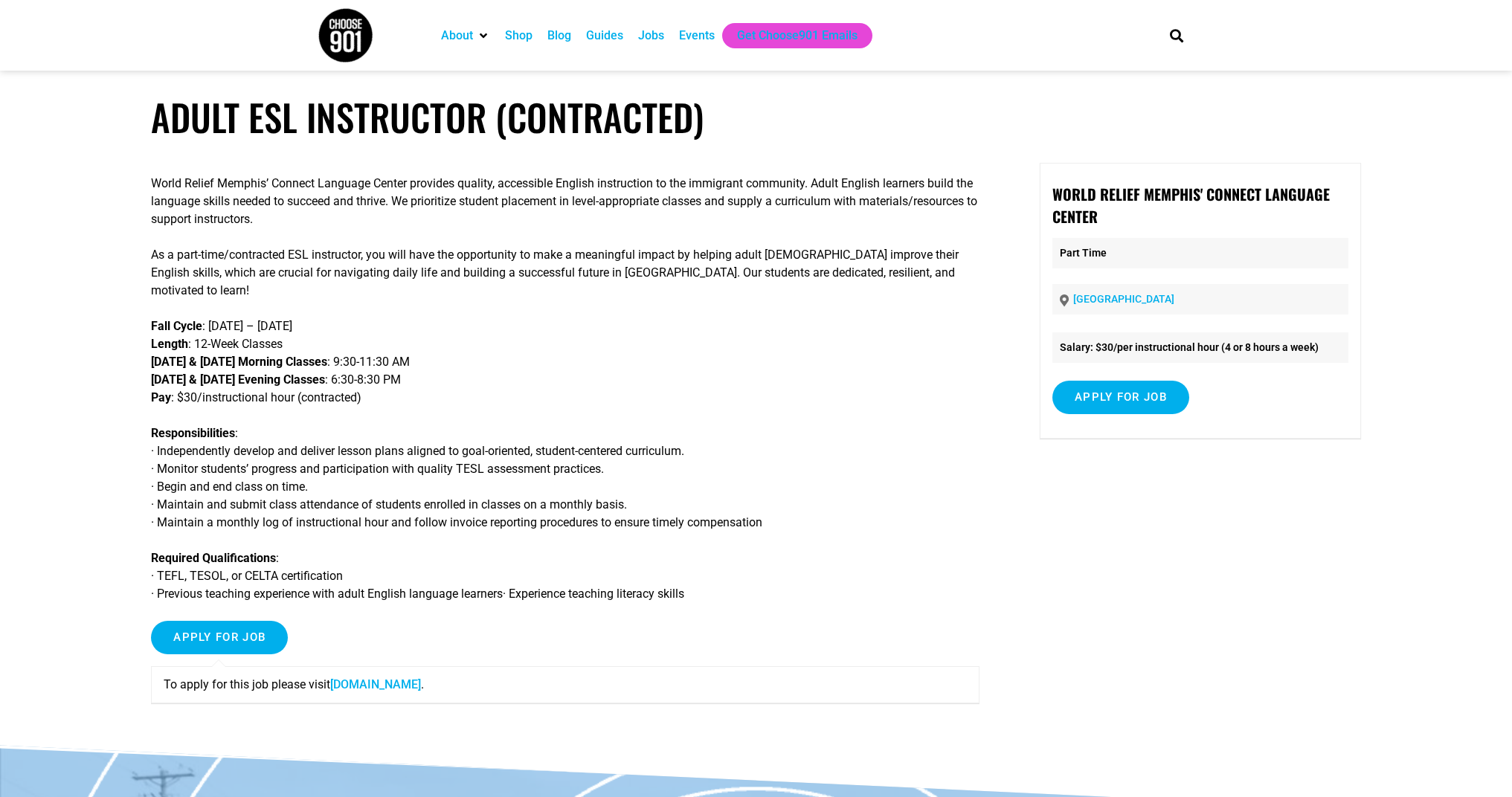
click at [362, 685] on link "[DOMAIN_NAME]" at bounding box center [376, 685] width 91 height 15
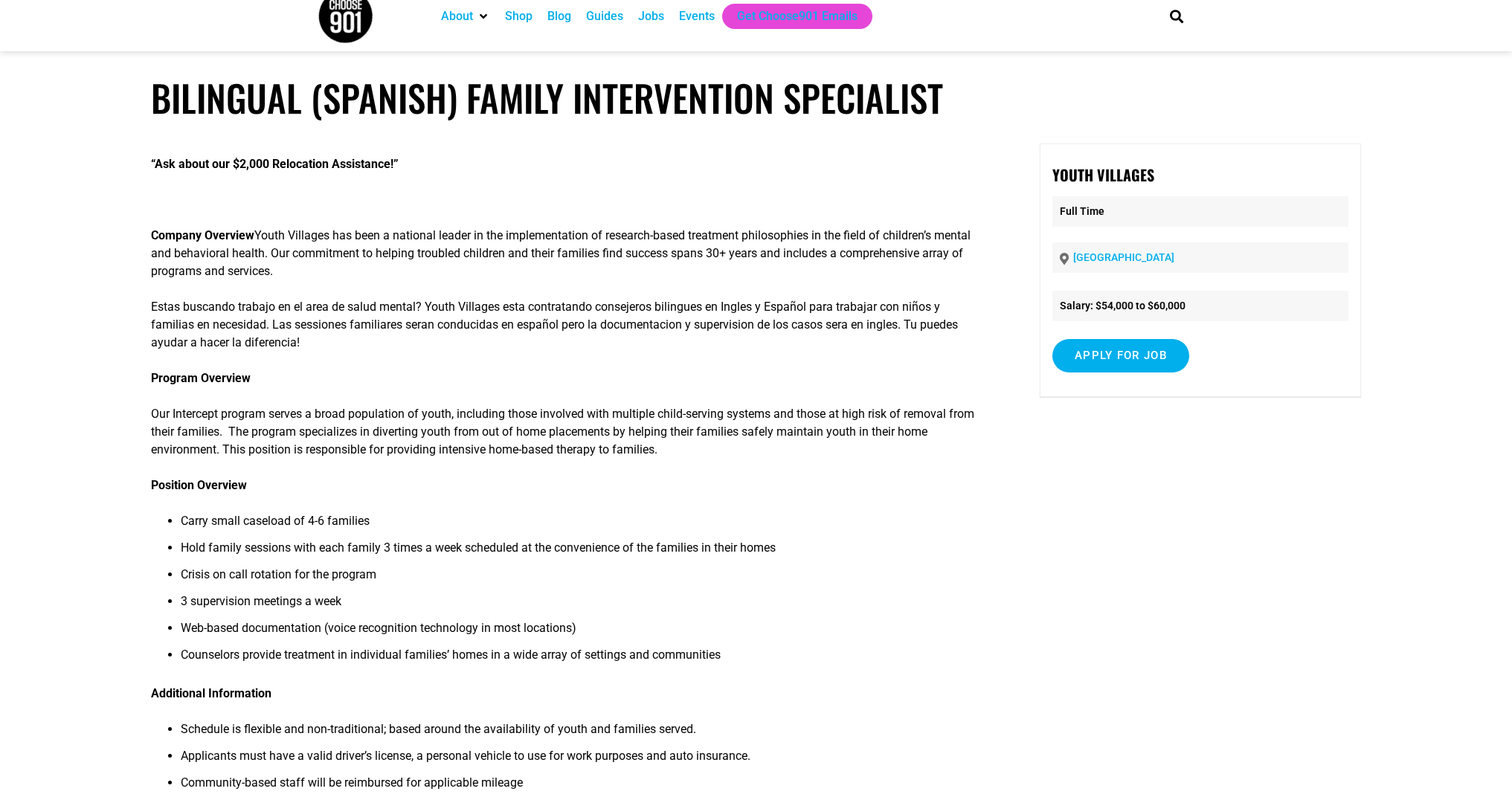
scroll to position [76, 0]
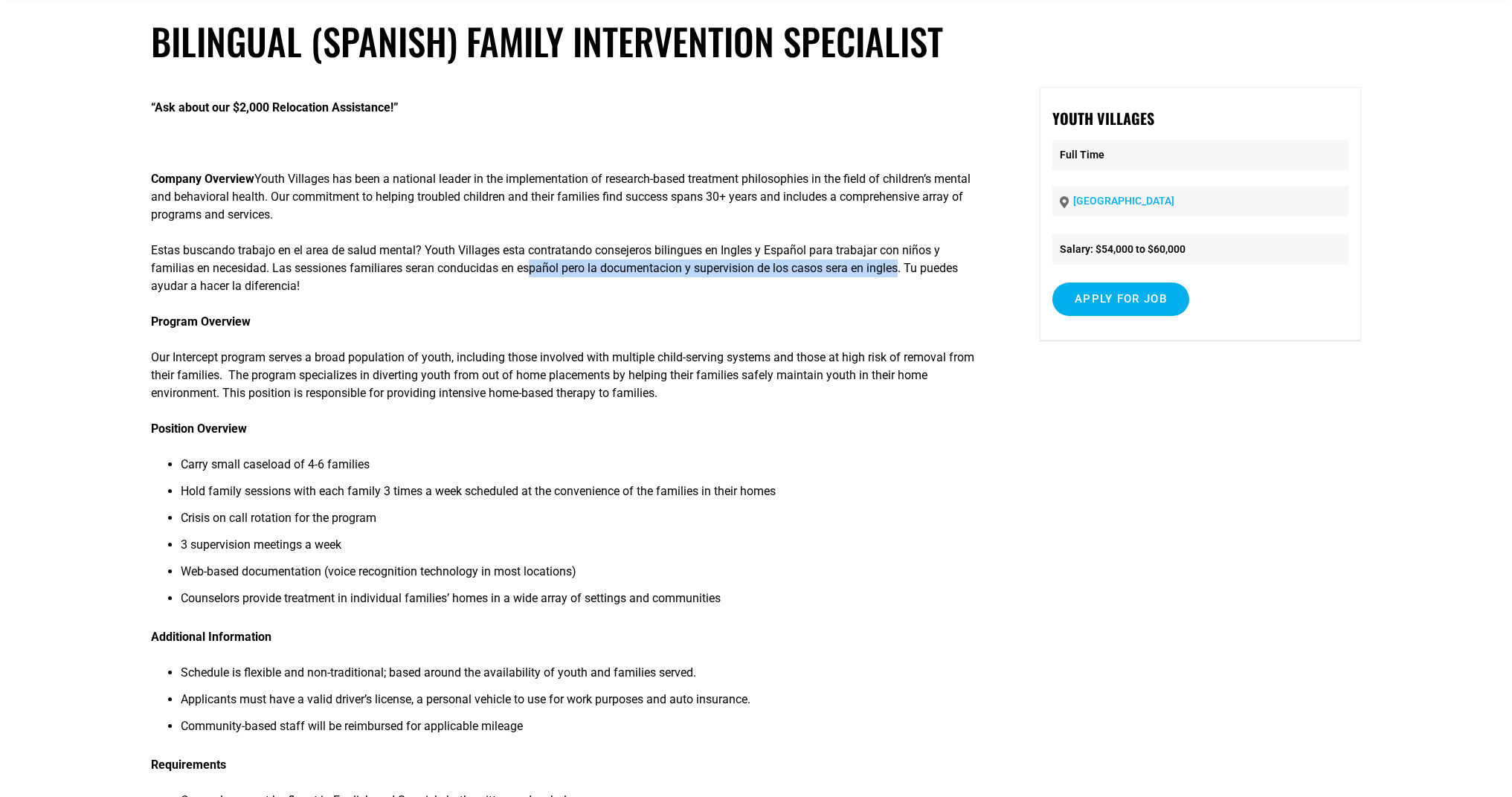
drag, startPoint x: 675, startPoint y: 270, endPoint x: 911, endPoint y: 273, distance: 236.0
click at [911, 273] on p "Estas buscando trabajo en el area de salud mental? Youth Villages esta contrata…" at bounding box center [564, 268] width 828 height 53
click at [909, 280] on p "Estas buscando trabajo en el area de salud mental? Youth Villages esta contrata…" at bounding box center [564, 268] width 828 height 53
click at [676, 464] on li "Carry small caseload of 4-6 families" at bounding box center [579, 469] width 798 height 27
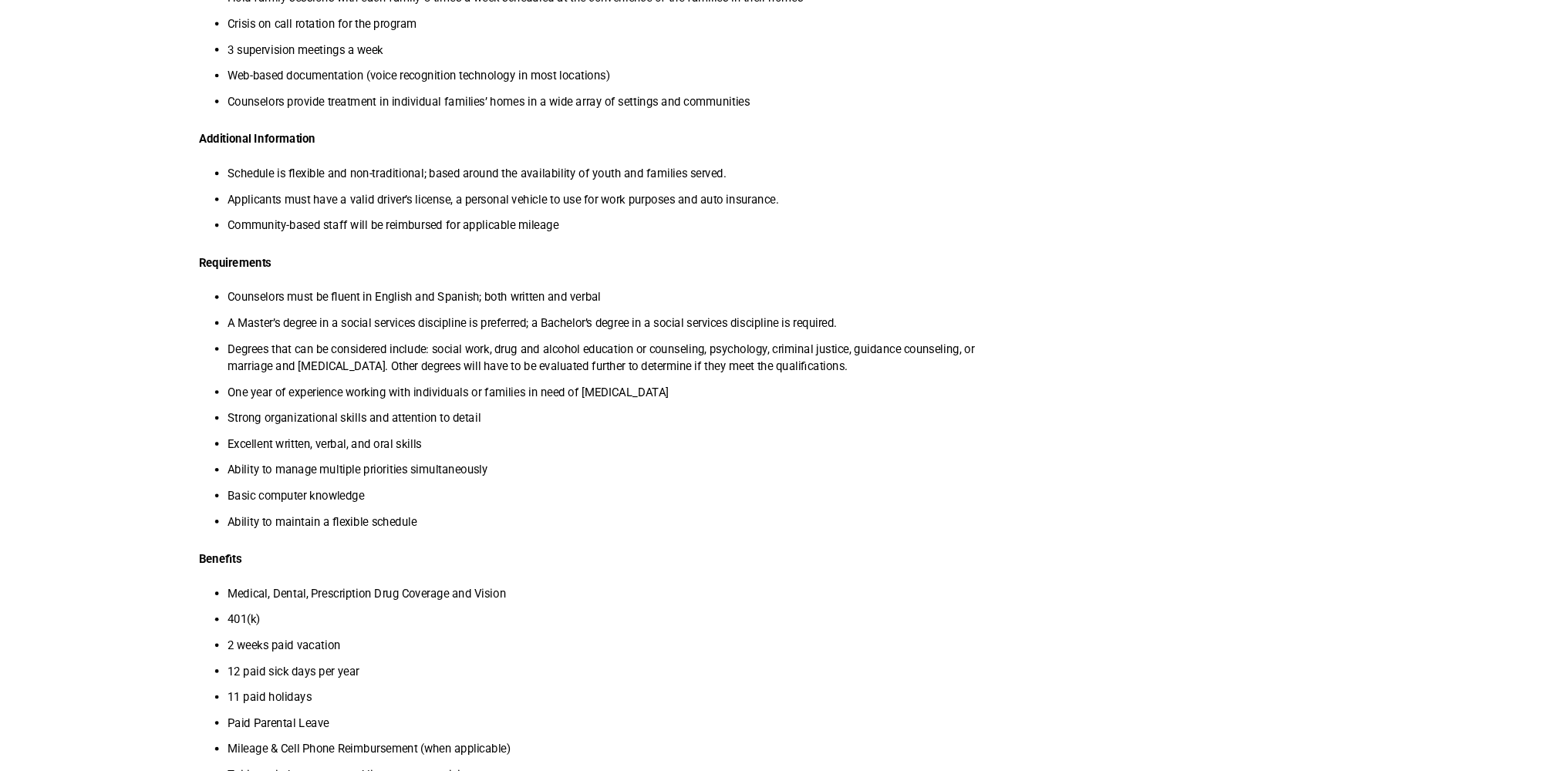
scroll to position [593, 0]
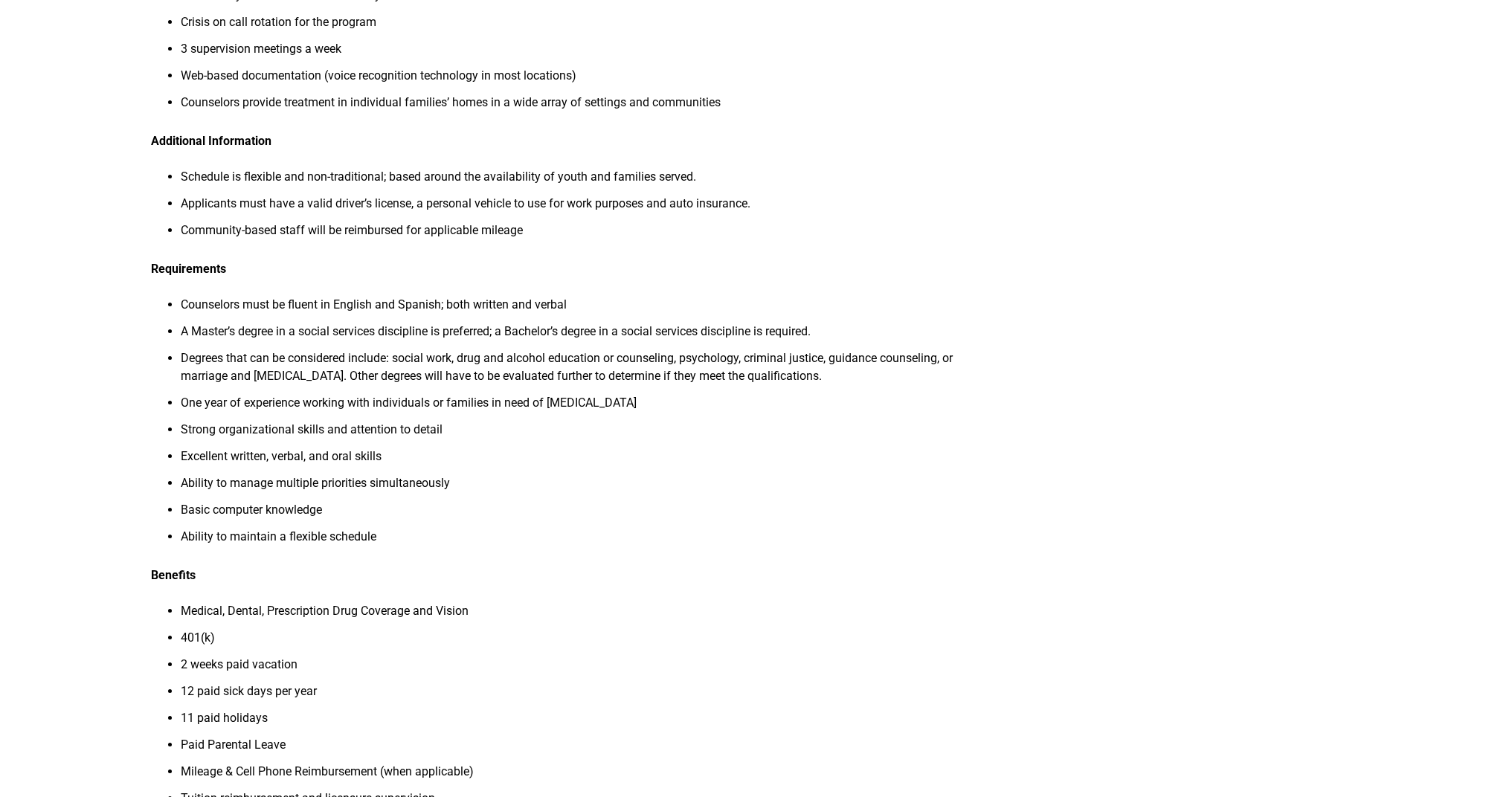
click at [801, 484] on li "Ability to manage multiple priorities simultaneously" at bounding box center [579, 488] width 798 height 27
